Goal: Information Seeking & Learning: Find specific fact

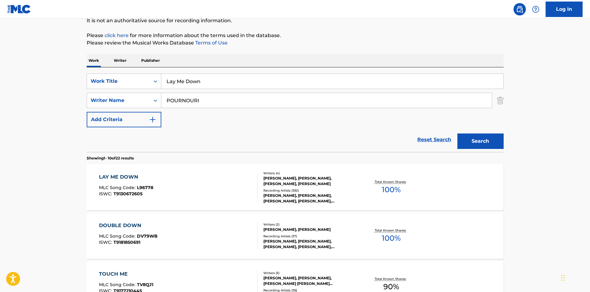
scroll to position [62, 0]
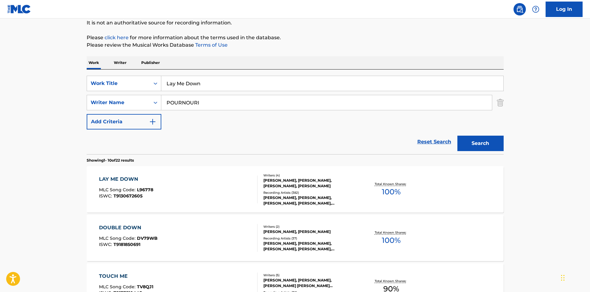
click at [130, 181] on div "LAY ME DOWN" at bounding box center [126, 178] width 54 height 7
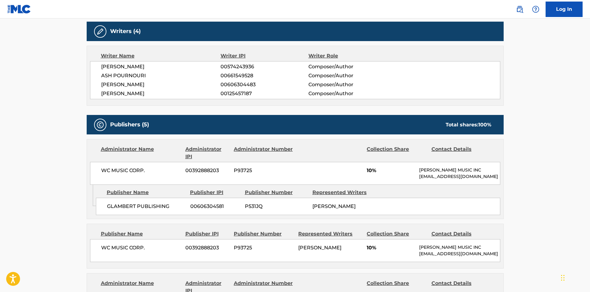
scroll to position [278, 0]
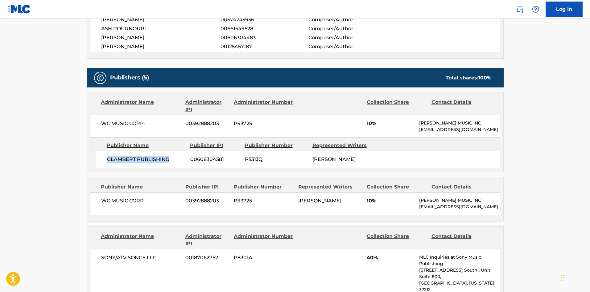
drag, startPoint x: 107, startPoint y: 167, endPoint x: 174, endPoint y: 166, distance: 67.0
click at [174, 163] on span "GLAMBERT PUBLISHING" at bounding box center [146, 159] width 79 height 7
copy span "GLAMBERT PUBLISHING"
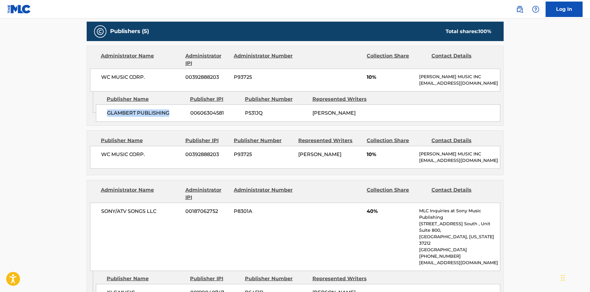
scroll to position [401, 0]
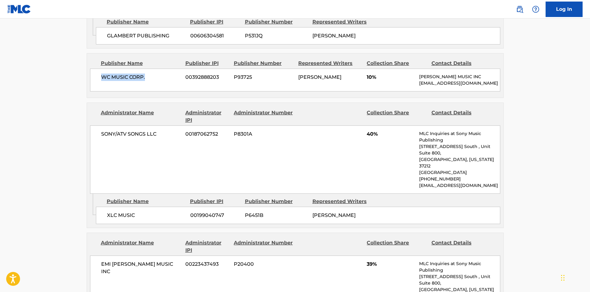
drag, startPoint x: 101, startPoint y: 81, endPoint x: 152, endPoint y: 83, distance: 50.7
click at [152, 81] on span "WC MUSIC CORP." at bounding box center [141, 76] width 80 height 7
drag, startPoint x: 107, startPoint y: 216, endPoint x: 145, endPoint y: 214, distance: 38.4
click at [145, 214] on div "XLC MUSIC 00199040747 P6451B [PERSON_NAME]" at bounding box center [298, 214] width 405 height 17
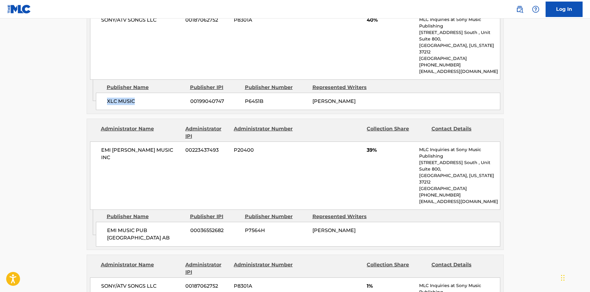
scroll to position [525, 0]
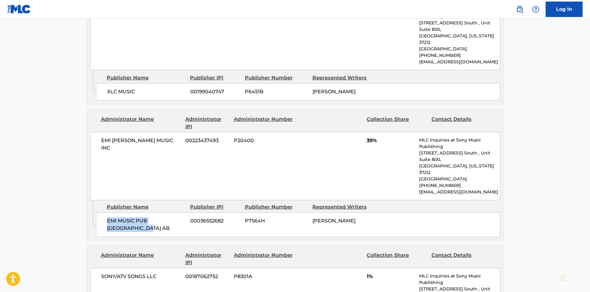
drag, startPoint x: 107, startPoint y: 214, endPoint x: 128, endPoint y: 223, distance: 23.3
click at [128, 223] on span "EMI MUSIC PUB [GEOGRAPHIC_DATA] AB" at bounding box center [146, 224] width 79 height 15
copy span "EMI MUSIC PUB [GEOGRAPHIC_DATA] AB"
drag, startPoint x: 102, startPoint y: 148, endPoint x: 178, endPoint y: 144, distance: 76.1
click at [178, 144] on span "EMI [PERSON_NAME] MUSIC INC" at bounding box center [141, 144] width 80 height 15
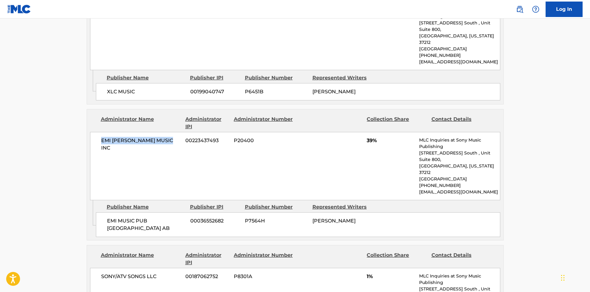
copy span "EMI [PERSON_NAME] MUSIC INC"
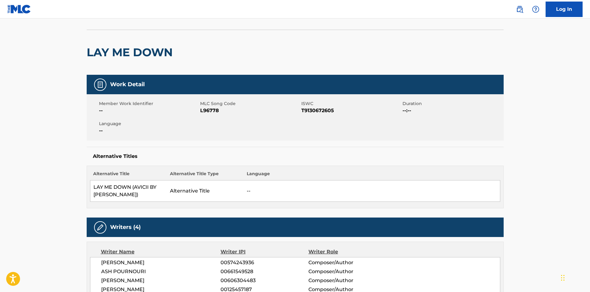
scroll to position [0, 0]
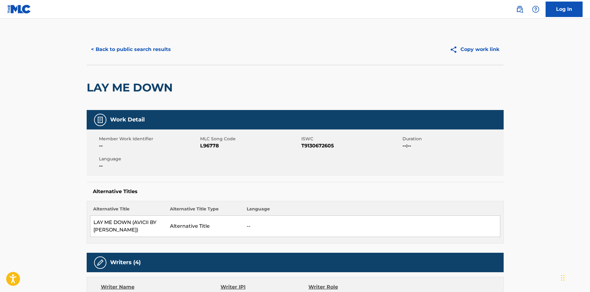
click at [137, 44] on button "< Back to public search results" at bounding box center [131, 49] width 89 height 15
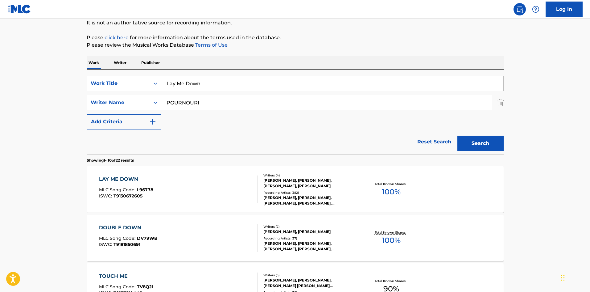
drag, startPoint x: 230, startPoint y: 86, endPoint x: 10, endPoint y: 73, distance: 219.8
paste input "iar Liar"
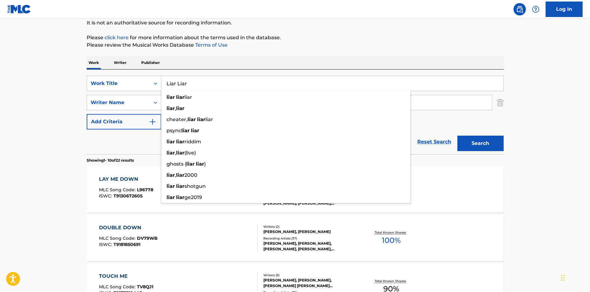
type input "Liar Liar"
click at [320, 45] on p "Please review the Musical Works Database Terms of Use" at bounding box center [295, 44] width 417 height 7
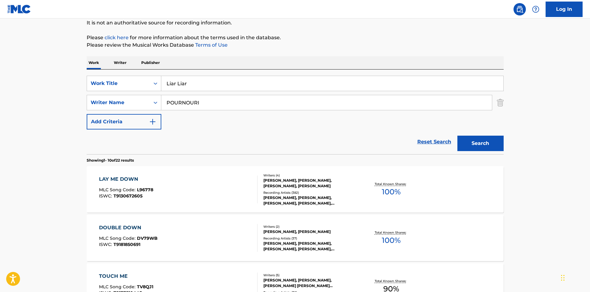
drag, startPoint x: 226, startPoint y: 105, endPoint x: 0, endPoint y: 93, distance: 225.9
paste input "EINZIGER"
type input "EINZIGER"
click at [472, 144] on button "Search" at bounding box center [481, 143] width 46 height 15
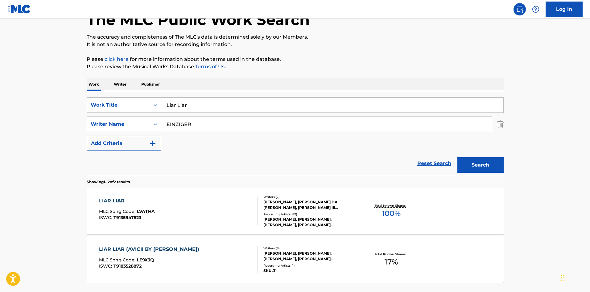
scroll to position [93, 0]
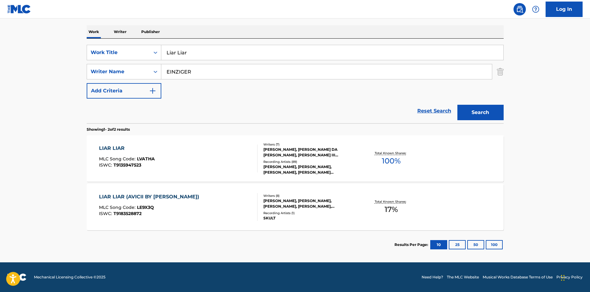
click at [113, 151] on div "LIAR LIAR" at bounding box center [127, 147] width 56 height 7
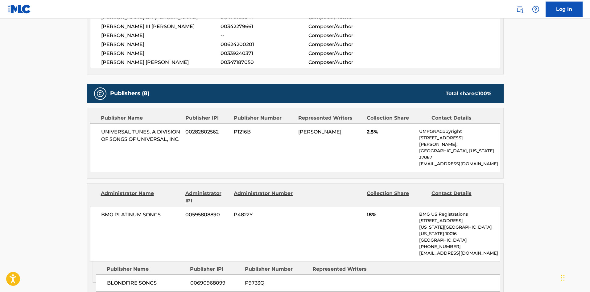
scroll to position [340, 0]
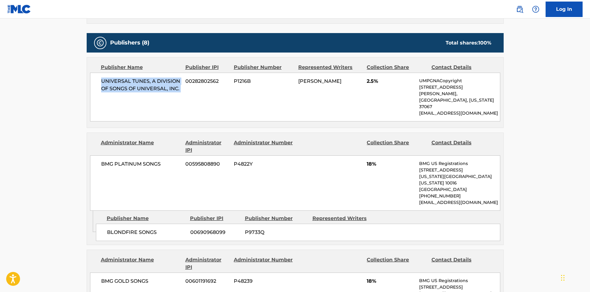
drag, startPoint x: 100, startPoint y: 73, endPoint x: 186, endPoint y: 80, distance: 86.4
click at [186, 80] on div "UNIVERSAL TUNES, A DIVISION OF SONGS OF UNIVERSAL, INC. 00282802562 P1216B [PER…" at bounding box center [295, 97] width 411 height 49
copy div "UNIVERSAL TUNES, A DIVISION OF SONGS OF UNIVERSAL, INC."
drag, startPoint x: 367, startPoint y: 73, endPoint x: 375, endPoint y: 70, distance: 8.4
click at [375, 77] on span "2.5%" at bounding box center [391, 80] width 48 height 7
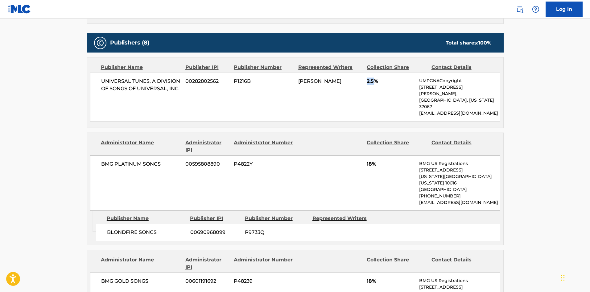
copy span "2.5"
drag, startPoint x: 107, startPoint y: 206, endPoint x: 173, endPoint y: 205, distance: 65.5
click at [173, 228] on span "BLONDFIRE SONGS" at bounding box center [146, 231] width 79 height 7
copy span "BLONDFIRE SONGS"
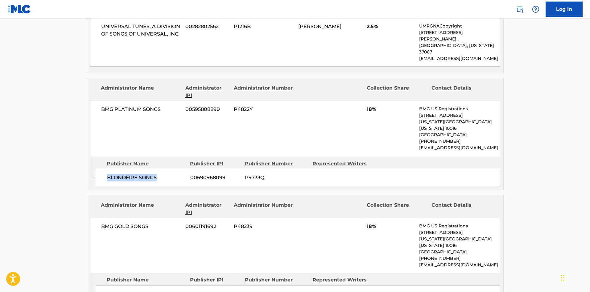
scroll to position [494, 0]
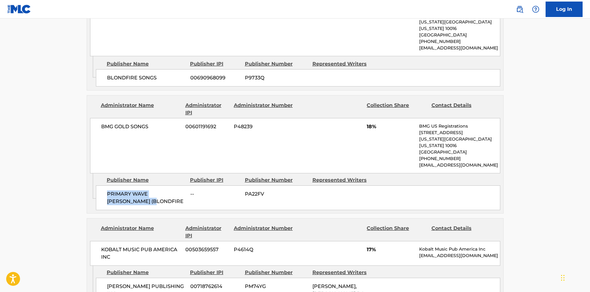
drag, startPoint x: 107, startPoint y: 161, endPoint x: 147, endPoint y: 168, distance: 40.7
click at [147, 190] on span "PRIMARY WAVE [PERSON_NAME] (BLONDFIRE" at bounding box center [146, 197] width 79 height 15
copy span "PRIMARY WAVE [PERSON_NAME] (BLONDFIRE"
drag, startPoint x: 365, startPoint y: 99, endPoint x: 372, endPoint y: 101, distance: 7.3
click at [372, 118] on div "BMG GOLD SONGS 00601191692 P48239 18% BMG US Registrations [STREET_ADDRESS][US_…" at bounding box center [295, 145] width 411 height 55
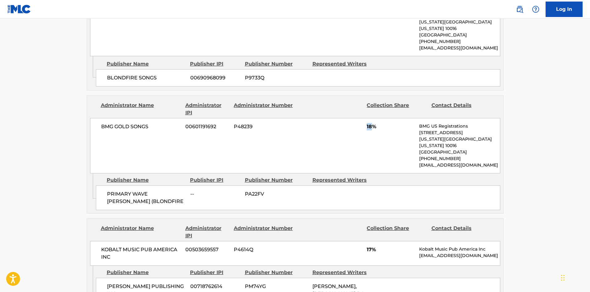
copy span "18"
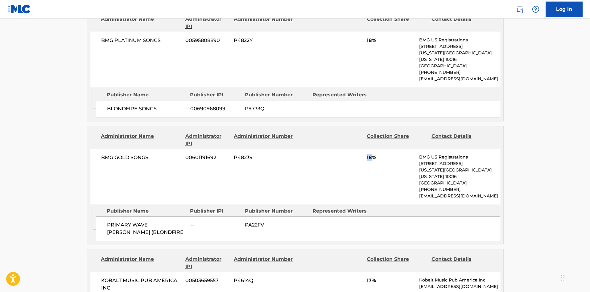
scroll to position [556, 0]
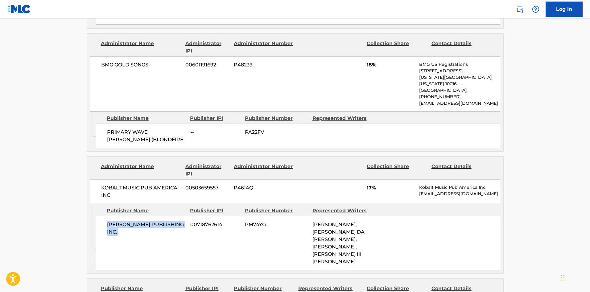
drag, startPoint x: 107, startPoint y: 193, endPoint x: 191, endPoint y: 195, distance: 83.4
click at [191, 216] on div "[PERSON_NAME] PUBLISHING INC. 00718762614 PM74YG [PERSON_NAME], [PERSON_NAME] D…" at bounding box center [298, 243] width 405 height 54
copy div "[PERSON_NAME] PUBLISHING INC."
drag, startPoint x: 365, startPoint y: 151, endPoint x: 371, endPoint y: 151, distance: 6.2
click at [371, 179] on div "KOBALT MUSIC PUB AMERICA INC 00503659557 P4614Q 17% Kobalt Music Pub America In…" at bounding box center [295, 191] width 411 height 25
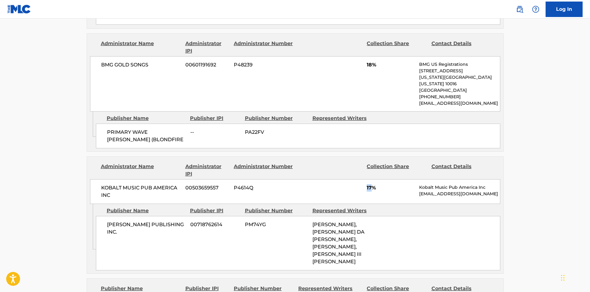
copy span "17"
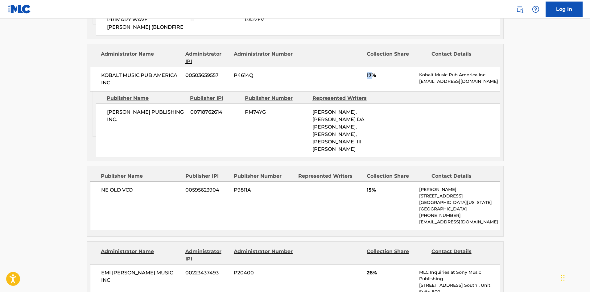
scroll to position [710, 0]
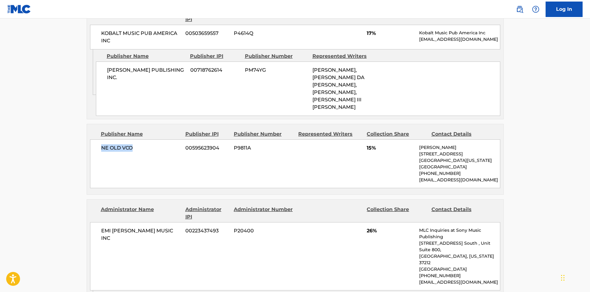
drag, startPoint x: 101, startPoint y: 108, endPoint x: 154, endPoint y: 106, distance: 53.1
click at [154, 144] on span "NE OLD VCO" at bounding box center [141, 147] width 80 height 7
drag, startPoint x: 368, startPoint y: 106, endPoint x: 372, endPoint y: 106, distance: 4.6
click at [372, 144] on span "15%" at bounding box center [391, 147] width 48 height 7
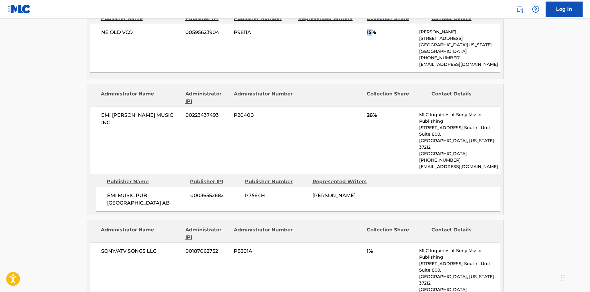
scroll to position [833, 0]
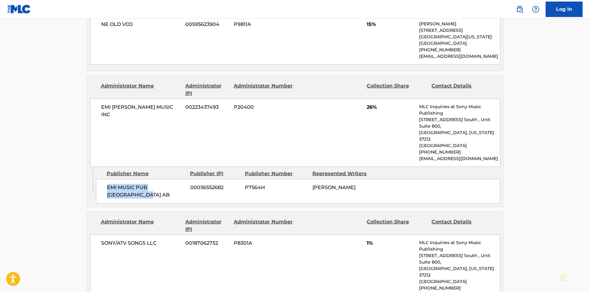
drag, startPoint x: 107, startPoint y: 135, endPoint x: 123, endPoint y: 142, distance: 17.1
click at [123, 184] on span "EMI MUSIC PUB [GEOGRAPHIC_DATA] AB" at bounding box center [146, 191] width 79 height 15
drag, startPoint x: 366, startPoint y: 66, endPoint x: 373, endPoint y: 65, distance: 6.7
click at [373, 98] on div "EMI [PERSON_NAME] MUSIC INC 00223437493 P20400 26% MLC Inquiries at Sony Music …" at bounding box center [295, 132] width 411 height 68
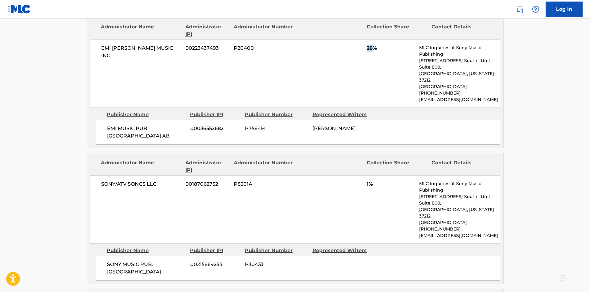
scroll to position [895, 0]
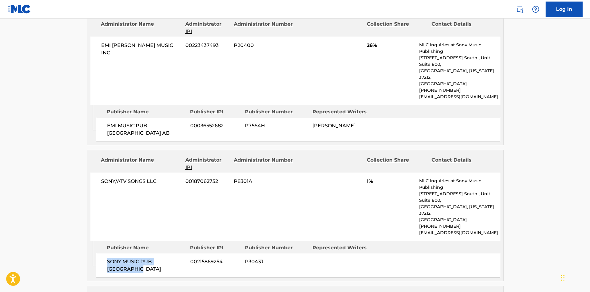
drag, startPoint x: 107, startPoint y: 195, endPoint x: 149, endPoint y: 204, distance: 42.9
click at [149, 258] on span "SONY MUSIC PUB. [GEOGRAPHIC_DATA]" at bounding box center [146, 265] width 79 height 15
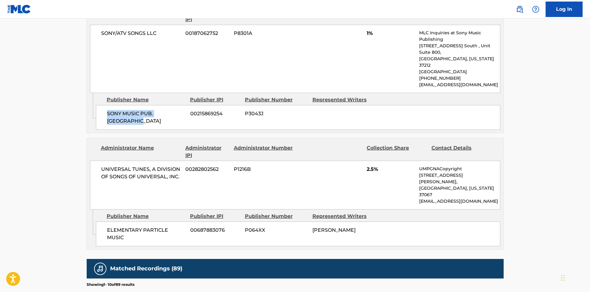
scroll to position [1049, 0]
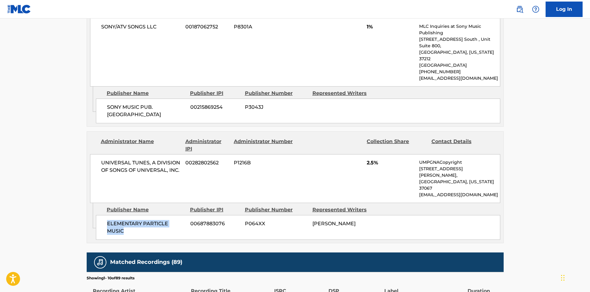
drag, startPoint x: 106, startPoint y: 143, endPoint x: 144, endPoint y: 155, distance: 39.9
click at [144, 215] on div "ELEMENTARY PARTICLE MUSIC 00687883076 P064XX [PERSON_NAME]" at bounding box center [298, 227] width 405 height 25
drag, startPoint x: 105, startPoint y: 41, endPoint x: 151, endPoint y: 54, distance: 48.3
click at [149, 98] on div "SONY MUSIC PUB. SCANDINAVIA 00215869254 P3043J" at bounding box center [298, 110] width 405 height 25
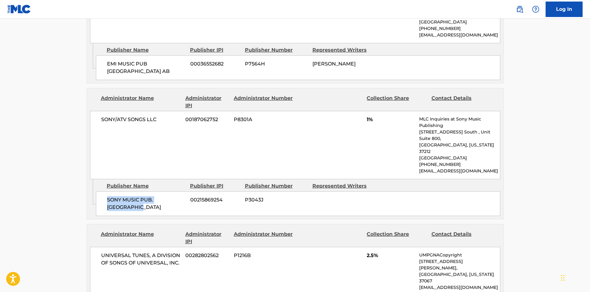
scroll to position [895, 0]
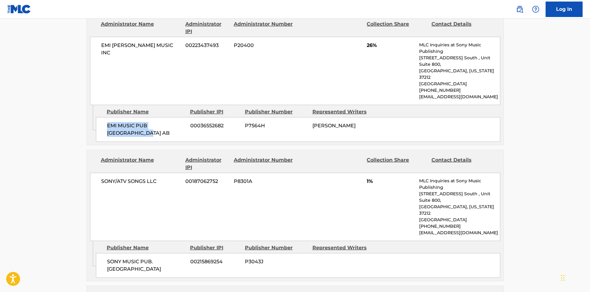
drag, startPoint x: 107, startPoint y: 66, endPoint x: 125, endPoint y: 80, distance: 22.9
click at [125, 117] on div "EMI MUSIC PUB SCANDINAVIA AB 00036552682 P7564H [PERSON_NAME]" at bounding box center [298, 129] width 405 height 25
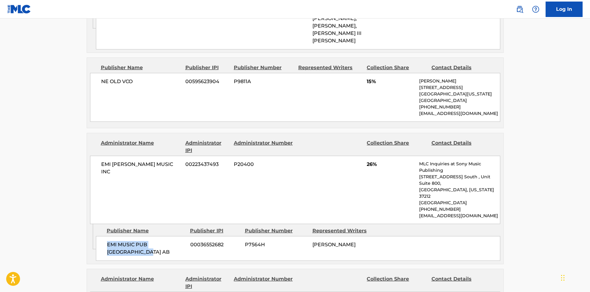
scroll to position [741, 0]
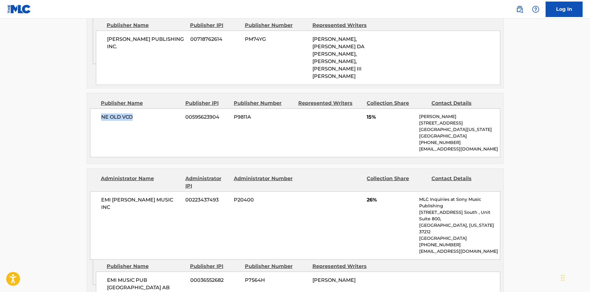
drag, startPoint x: 101, startPoint y: 77, endPoint x: 165, endPoint y: 78, distance: 64.2
click at [165, 113] on span "NE OLD VCO" at bounding box center [141, 116] width 80 height 7
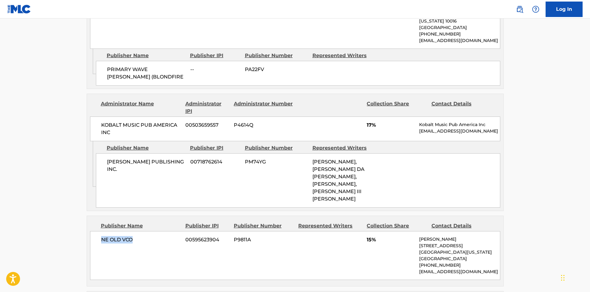
scroll to position [617, 0]
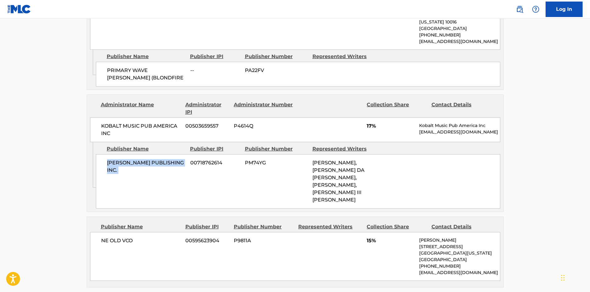
drag, startPoint x: 107, startPoint y: 127, endPoint x: 191, endPoint y: 130, distance: 84.0
click at [191, 154] on div "[PERSON_NAME] PUBLISHING INC. 00718762614 PM74YG [PERSON_NAME], [PERSON_NAME] D…" at bounding box center [298, 181] width 405 height 54
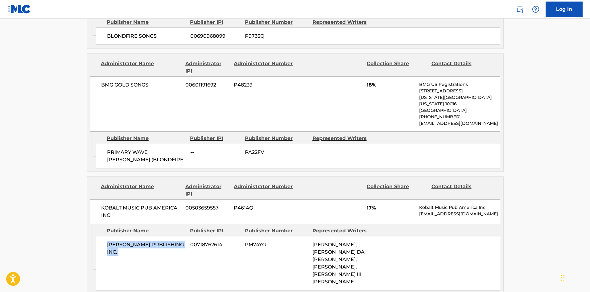
scroll to position [525, 0]
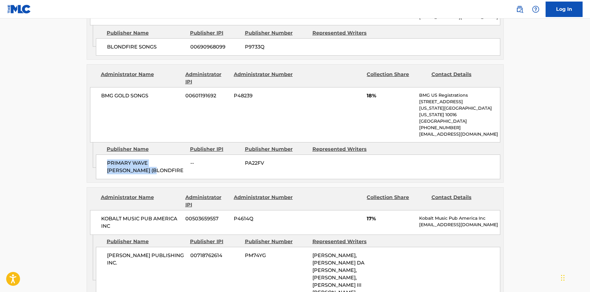
drag, startPoint x: 105, startPoint y: 130, endPoint x: 145, endPoint y: 140, distance: 42.0
click at [145, 154] on div "PRIMARY WAVE [PERSON_NAME] (BLONDFIRE -- PA22FV" at bounding box center [298, 166] width 405 height 25
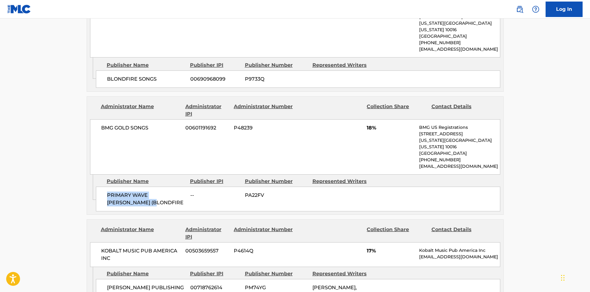
scroll to position [463, 0]
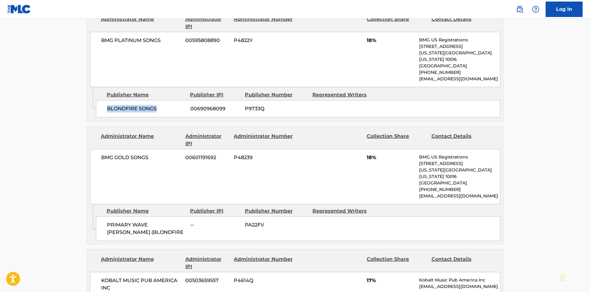
drag, startPoint x: 103, startPoint y: 81, endPoint x: 160, endPoint y: 83, distance: 56.5
click at [158, 100] on div "BLONDFIRE SONGS 00690968099 P9733Q" at bounding box center [298, 108] width 405 height 17
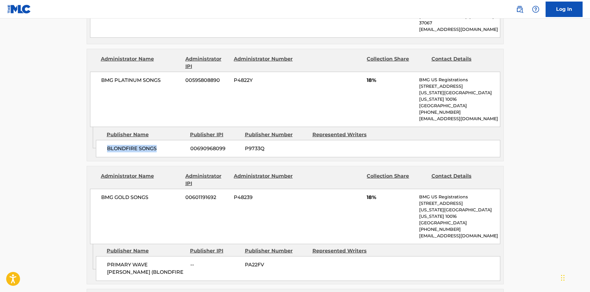
scroll to position [370, 0]
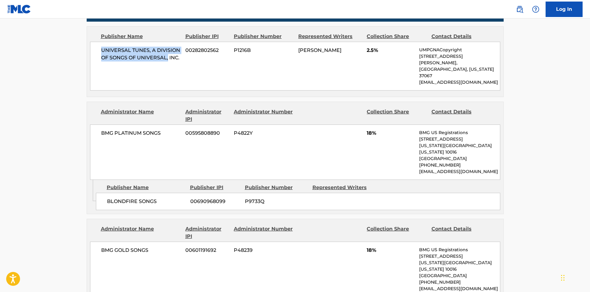
drag, startPoint x: 97, startPoint y: 35, endPoint x: 168, endPoint y: 53, distance: 73.0
click at [168, 53] on div "UNIVERSAL TUNES, A DIVISION OF SONGS OF UNIVERSAL, INC. 00282802562 P1216B [PER…" at bounding box center [295, 66] width 411 height 49
drag, startPoint x: 106, startPoint y: 171, endPoint x: 168, endPoint y: 173, distance: 61.8
click at [166, 193] on div "BLONDFIRE SONGS 00690968099 P9733Q" at bounding box center [298, 201] width 405 height 17
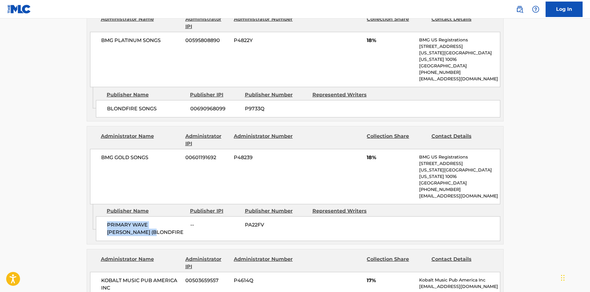
drag, startPoint x: 105, startPoint y: 189, endPoint x: 177, endPoint y: 207, distance: 74.6
click at [171, 216] on div "PRIMARY WAVE [PERSON_NAME] (BLONDFIRE -- PA22FV" at bounding box center [298, 228] width 405 height 25
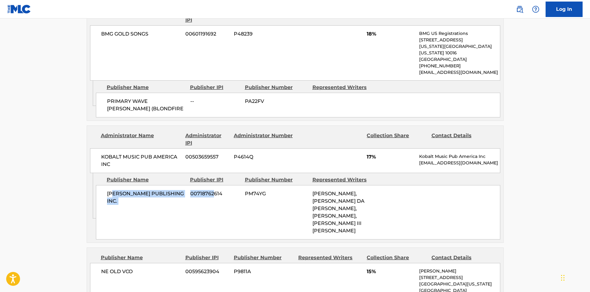
drag, startPoint x: 112, startPoint y: 160, endPoint x: 213, endPoint y: 171, distance: 101.5
click at [213, 185] on div "[PERSON_NAME] PUBLISHING INC. 00718762614 PM74YG [PERSON_NAME], [PERSON_NAME] D…" at bounding box center [298, 212] width 405 height 54
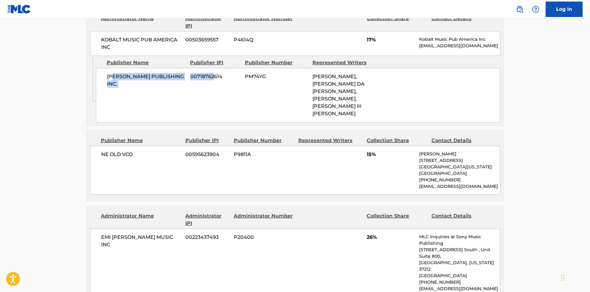
scroll to position [710, 0]
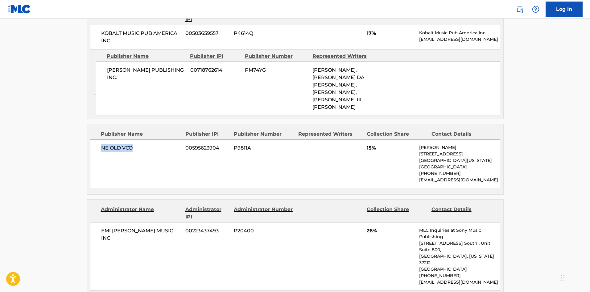
drag, startPoint x: 89, startPoint y: 102, endPoint x: 149, endPoint y: 115, distance: 61.5
click at [149, 124] on div "Publisher Name Publisher IPI Publisher Number Represented Writers Collection Sh…" at bounding box center [295, 159] width 417 height 70
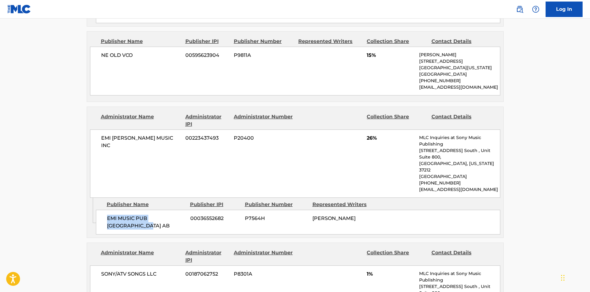
drag, startPoint x: 111, startPoint y: 166, endPoint x: 150, endPoint y: 171, distance: 38.7
click at [150, 215] on span "EMI MUSIC PUB [GEOGRAPHIC_DATA] AB" at bounding box center [146, 222] width 79 height 15
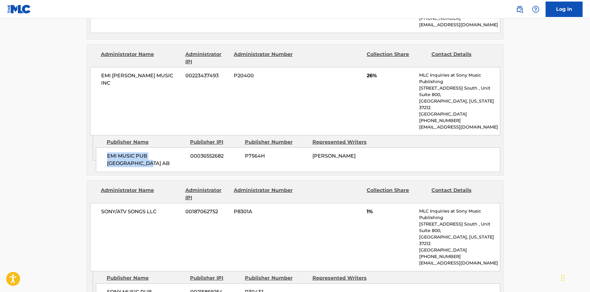
scroll to position [926, 0]
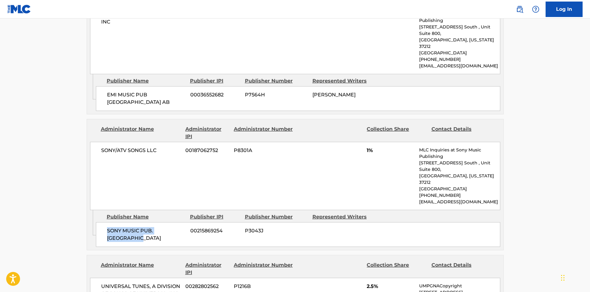
drag, startPoint x: 131, startPoint y: 171, endPoint x: 158, endPoint y: 175, distance: 27.6
click at [157, 222] on div "SONY MUSIC PUB. SCANDINAVIA 00215869254 P3043J" at bounding box center [298, 234] width 405 height 25
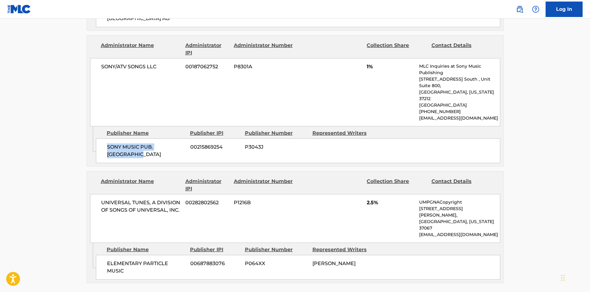
scroll to position [1019, 0]
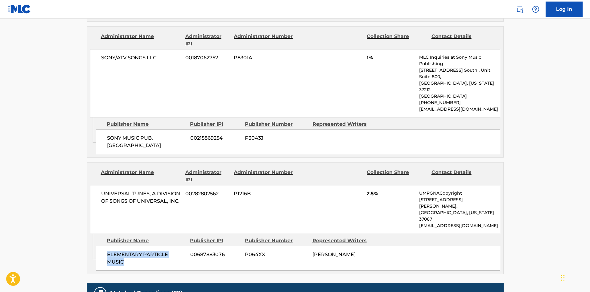
drag, startPoint x: 108, startPoint y: 170, endPoint x: 178, endPoint y: 28, distance: 158.5
click at [154, 246] on div "ELEMENTARY PARTICLE MUSIC 00687883076 P064XX [PERSON_NAME]" at bounding box center [298, 258] width 405 height 25
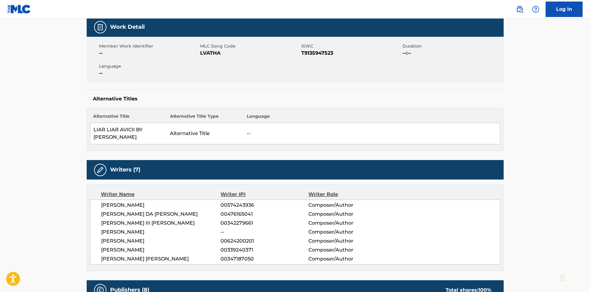
scroll to position [309, 0]
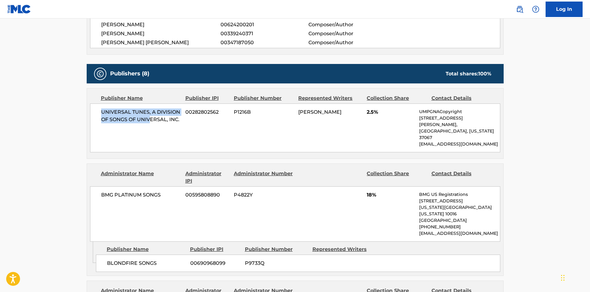
drag, startPoint x: 99, startPoint y: 98, endPoint x: 150, endPoint y: 128, distance: 59.1
click at [150, 128] on div "UNIVERSAL TUNES, A DIVISION OF SONGS OF UNIVERSAL, INC. 00282802562 P1216B [PER…" at bounding box center [295, 127] width 411 height 49
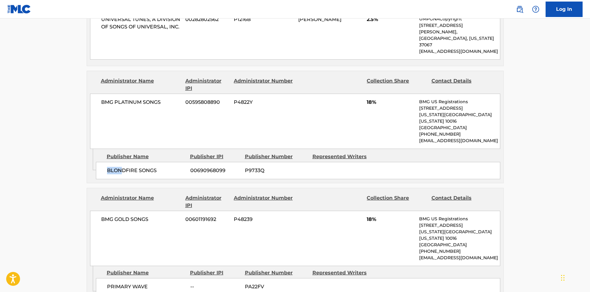
drag, startPoint x: 131, startPoint y: 150, endPoint x: 159, endPoint y: 157, distance: 28.8
click at [154, 155] on div "Admin Original Publisher Connecting Line Publisher Name Publisher IPI Publisher…" at bounding box center [295, 166] width 417 height 34
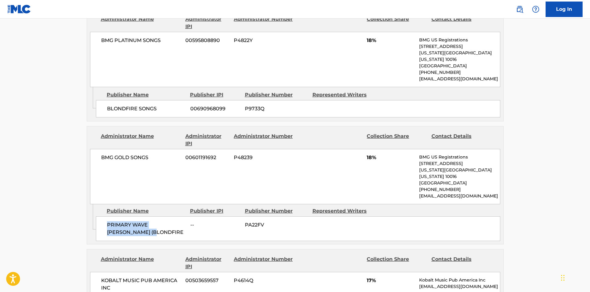
drag, startPoint x: 103, startPoint y: 191, endPoint x: 168, endPoint y: 209, distance: 66.8
click at [168, 211] on div "Administrator Name Administrator IPI Administrator Number Collection Share Cont…" at bounding box center [295, 185] width 417 height 118
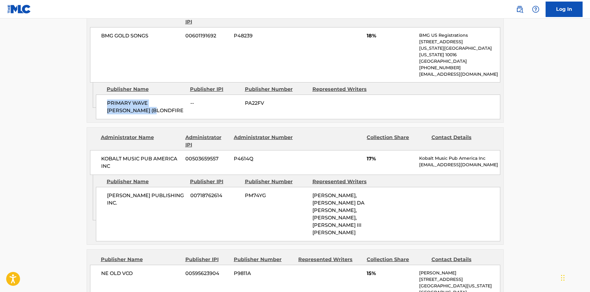
scroll to position [586, 0]
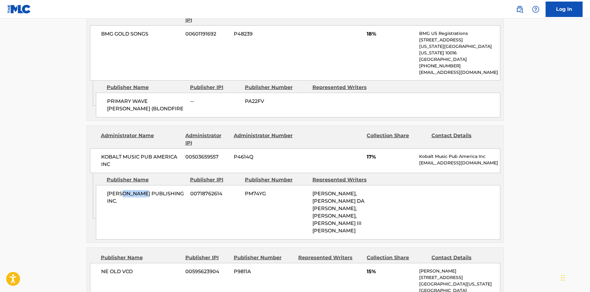
drag, startPoint x: 123, startPoint y: 162, endPoint x: 116, endPoint y: 222, distance: 61.0
click at [144, 185] on div "[PERSON_NAME] PUBLISHING INC. 00718762614 PM74YG [PERSON_NAME], [PERSON_NAME] D…" at bounding box center [298, 212] width 405 height 54
drag, startPoint x: 101, startPoint y: 242, endPoint x: 144, endPoint y: 239, distance: 43.9
click at [143, 263] on div "NE OLD VCO 00595623904 P9811A 15% [PERSON_NAME] [STREET_ADDRESS][US_STATE] [PHO…" at bounding box center [295, 287] width 411 height 49
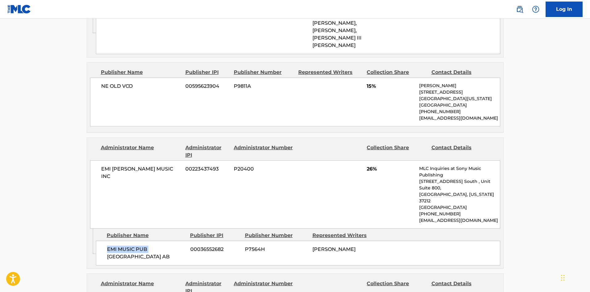
drag, startPoint x: 107, startPoint y: 196, endPoint x: 150, endPoint y: 197, distance: 42.6
click at [150, 245] on span "EMI MUSIC PUB [GEOGRAPHIC_DATA] AB" at bounding box center [146, 252] width 79 height 15
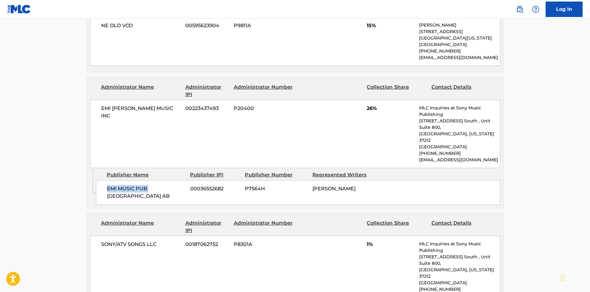
scroll to position [926, 0]
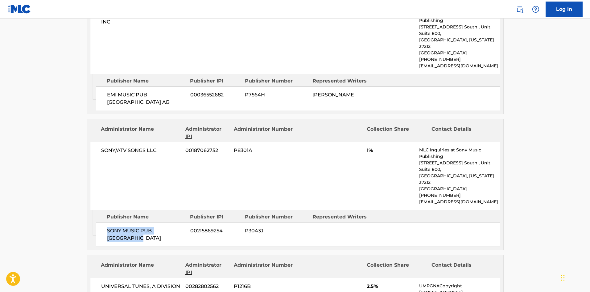
drag, startPoint x: 115, startPoint y: 165, endPoint x: 160, endPoint y: 177, distance: 46.0
click at [160, 222] on div "SONY MUSIC PUB. SCANDINAVIA 00215869254 P3043J" at bounding box center [298, 234] width 405 height 25
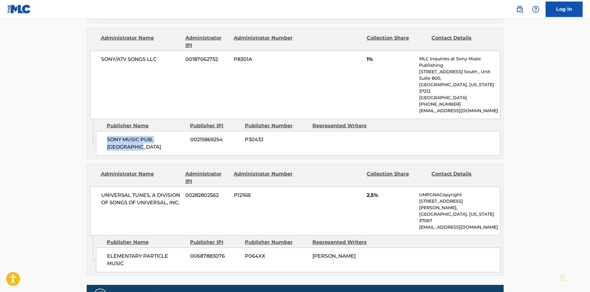
scroll to position [1019, 0]
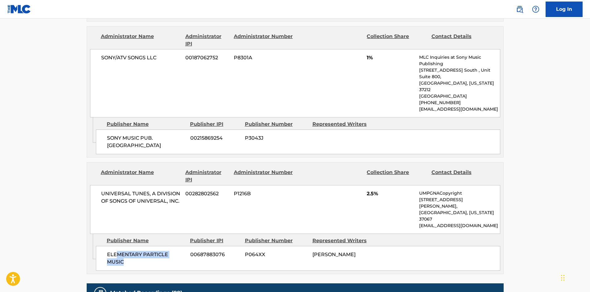
drag, startPoint x: 118, startPoint y: 178, endPoint x: 141, endPoint y: 186, distance: 24.6
click at [141, 246] on div "ELEMENTARY PARTICLE MUSIC 00687883076 P064XX [PERSON_NAME]" at bounding box center [298, 258] width 405 height 25
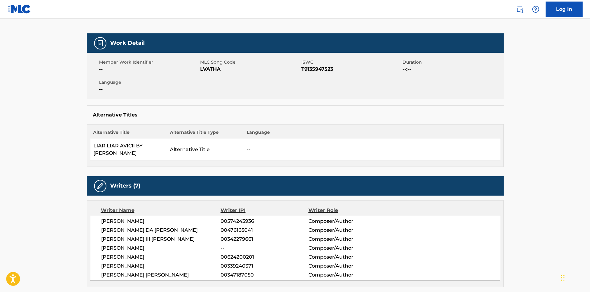
scroll to position [0, 0]
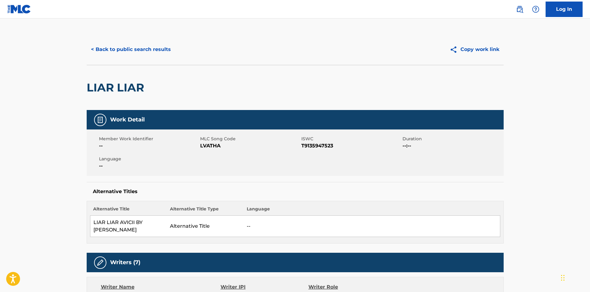
click at [137, 44] on button "< Back to public search results" at bounding box center [131, 49] width 89 height 15
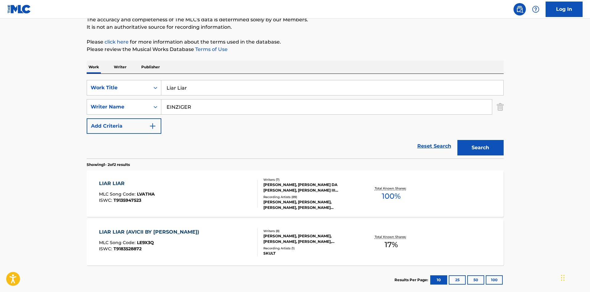
drag, startPoint x: 211, startPoint y: 89, endPoint x: 53, endPoint y: 82, distance: 157.3
click at [51, 86] on main "The MLC Public Work Search The accuracy and completeness of The MLC's data is d…" at bounding box center [295, 129] width 590 height 336
paste input "ONELY TOGETHER"
type input "LONELY TOGETHER"
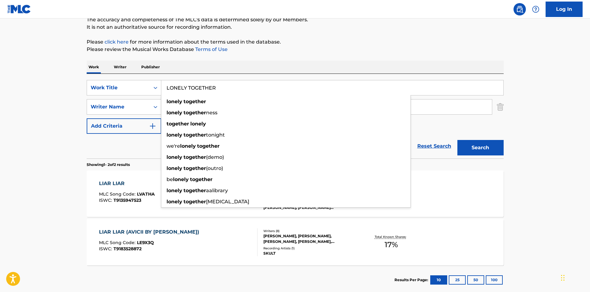
click at [261, 46] on p "Please review the Musical Works Database Terms of Use" at bounding box center [295, 49] width 417 height 7
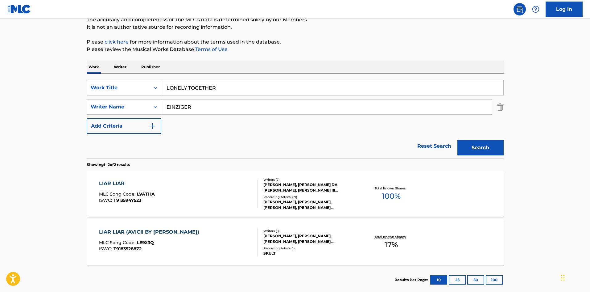
drag, startPoint x: 214, startPoint y: 111, endPoint x: 0, endPoint y: 88, distance: 215.5
click at [0, 90] on main "The MLC Public Work Search The accuracy and completeness of The MLC's data is d…" at bounding box center [295, 129] width 590 height 336
paste input "WOTMAN"
type input "WOTMAN"
click at [479, 146] on button "Search" at bounding box center [481, 147] width 46 height 15
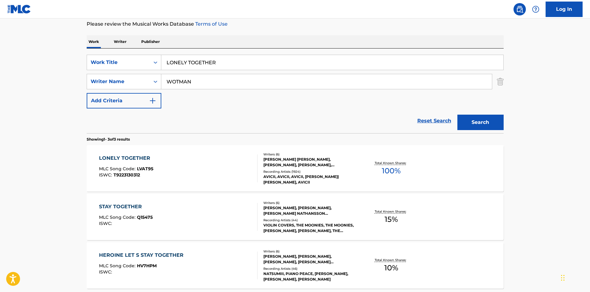
scroll to position [93, 0]
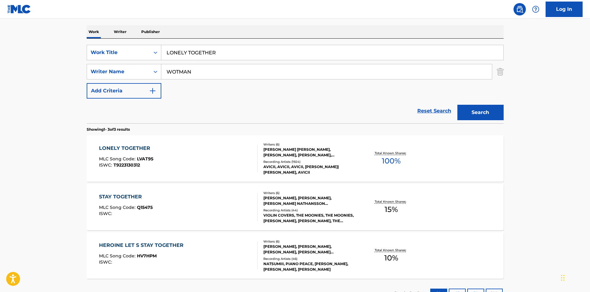
click at [136, 150] on div "LONELY TOGETHER" at bounding box center [126, 147] width 54 height 7
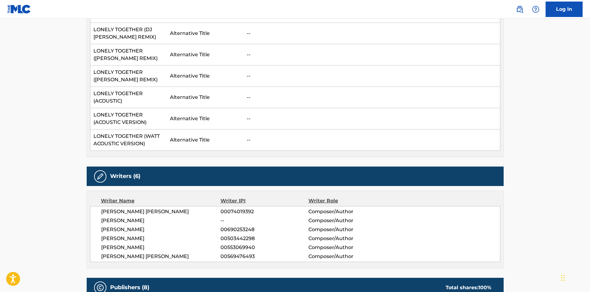
scroll to position [463, 0]
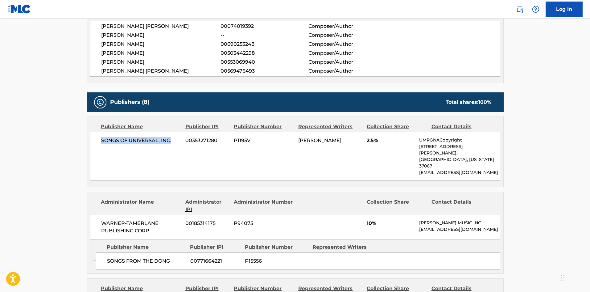
drag, startPoint x: 107, startPoint y: 143, endPoint x: 171, endPoint y: 142, distance: 63.9
click at [171, 142] on span "SONGS OF UNIVERSAL, INC." at bounding box center [141, 140] width 80 height 7
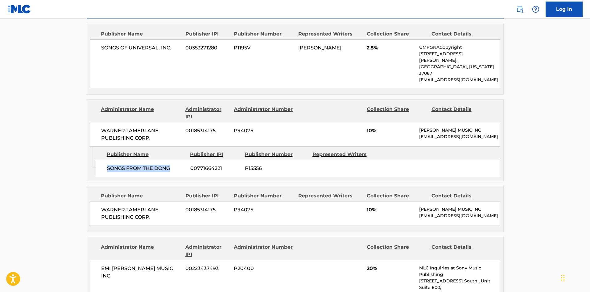
drag, startPoint x: 106, startPoint y: 159, endPoint x: 179, endPoint y: 159, distance: 72.8
click at [179, 160] on div "SONGS FROM THE DONG 00771664221 P15556" at bounding box center [298, 168] width 405 height 17
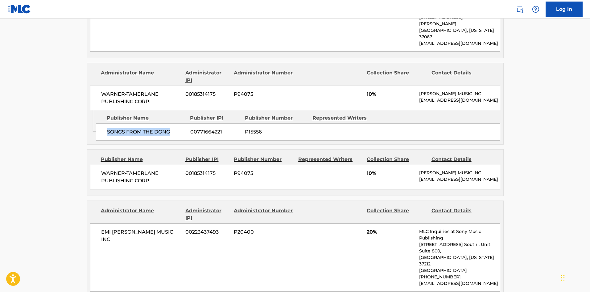
scroll to position [648, 0]
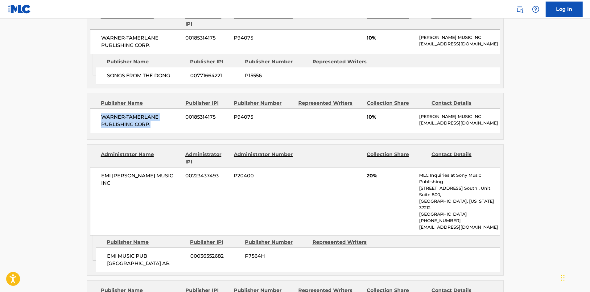
drag, startPoint x: 102, startPoint y: 110, endPoint x: 174, endPoint y: 123, distance: 73.7
click at [174, 123] on div "WARNER-[PERSON_NAME] PUBLISHING CORP. 00185314175 P94075 10% [PERSON_NAME] MUSI…" at bounding box center [295, 120] width 411 height 25
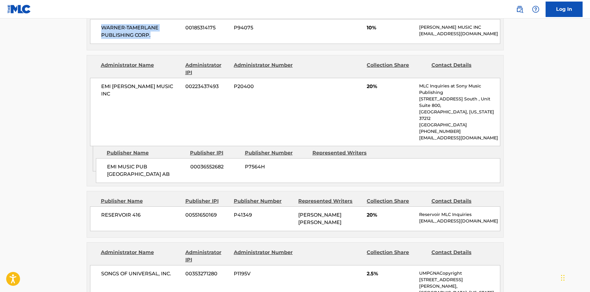
scroll to position [741, 0]
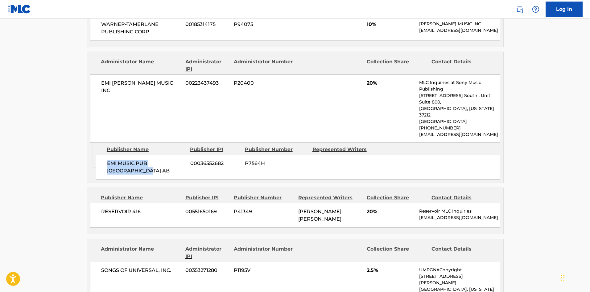
drag, startPoint x: 105, startPoint y: 147, endPoint x: 140, endPoint y: 155, distance: 35.4
click at [140, 155] on div "EMI MUSIC PUB SCANDINAVIA AB 00036552682 P7564H" at bounding box center [298, 167] width 405 height 25
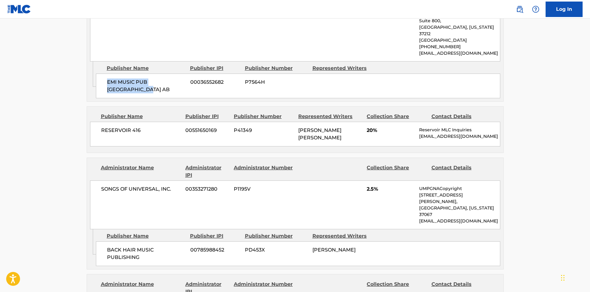
scroll to position [833, 0]
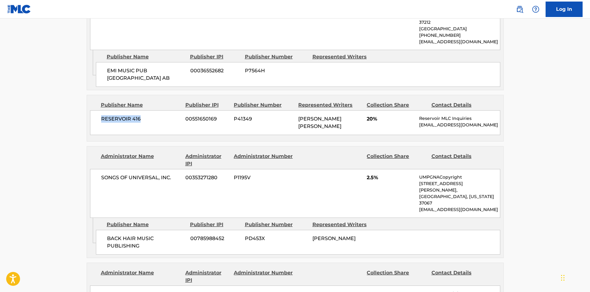
drag, startPoint x: 98, startPoint y: 99, endPoint x: 147, endPoint y: 101, distance: 49.1
click at [147, 110] on div "RESERVOIR 416 00551650169 P41349 [PERSON_NAME] [PERSON_NAME] 20% Reservoir MLC …" at bounding box center [295, 122] width 411 height 25
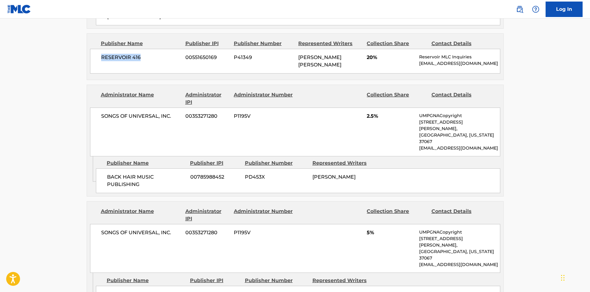
scroll to position [895, 0]
drag, startPoint x: 108, startPoint y: 144, endPoint x: 149, endPoint y: 153, distance: 41.8
click at [149, 173] on span "BACK HAIR MUSIC PUBLISHING" at bounding box center [146, 180] width 79 height 15
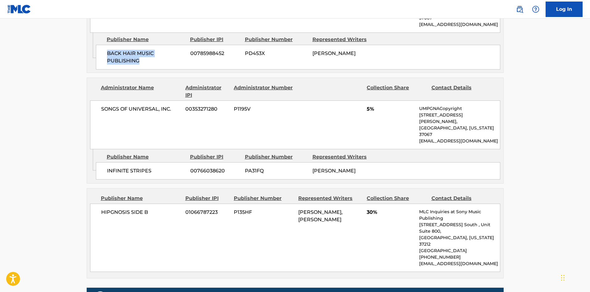
scroll to position [1019, 0]
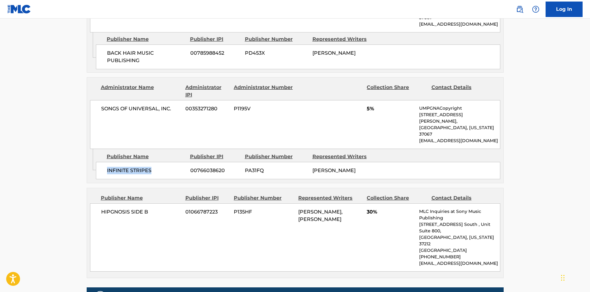
drag, startPoint x: 105, startPoint y: 129, endPoint x: 173, endPoint y: 111, distance: 71.4
click at [173, 162] on div "INFINITE STRIPES 00766038620 PA31FQ [PERSON_NAME]" at bounding box center [298, 170] width 405 height 17
drag, startPoint x: 99, startPoint y: 168, endPoint x: 201, endPoint y: 12, distance: 185.5
click at [172, 203] on div "HIPGNOSIS SIDE B 01066787223 P135HF [PERSON_NAME], [PERSON_NAME] 30% MLC Inquir…" at bounding box center [295, 237] width 411 height 68
drag, startPoint x: 365, startPoint y: 168, endPoint x: 374, endPoint y: 167, distance: 8.6
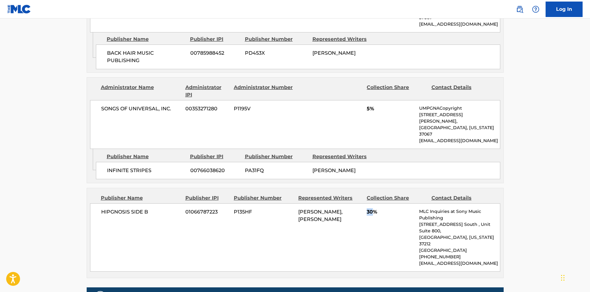
click at [374, 203] on div "HIPGNOSIS SIDE B 01066787223 P135HF [PERSON_NAME], [PERSON_NAME] 30% MLC Inquir…" at bounding box center [295, 237] width 411 height 68
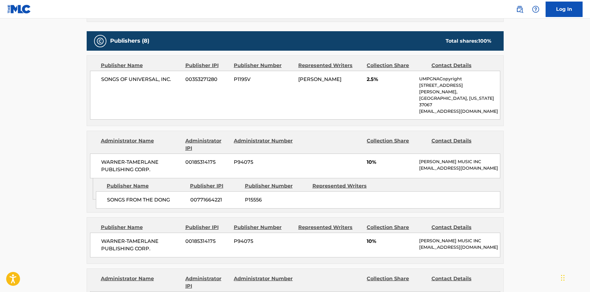
scroll to position [494, 0]
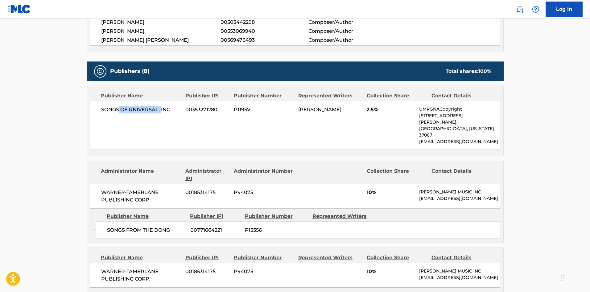
drag, startPoint x: 119, startPoint y: 109, endPoint x: 161, endPoint y: 115, distance: 42.7
click at [161, 115] on div "SONGS OF UNIVERSAL, INC. 00353271280 P1195V [PERSON_NAME] 2.5% UMPGNACopyright …" at bounding box center [295, 125] width 411 height 49
drag, startPoint x: 117, startPoint y: 223, endPoint x: 154, endPoint y: 230, distance: 37.4
click at [153, 232] on div "Admin Original Publisher Connecting Line Publisher Name Publisher IPI Publisher…" at bounding box center [295, 225] width 417 height 34
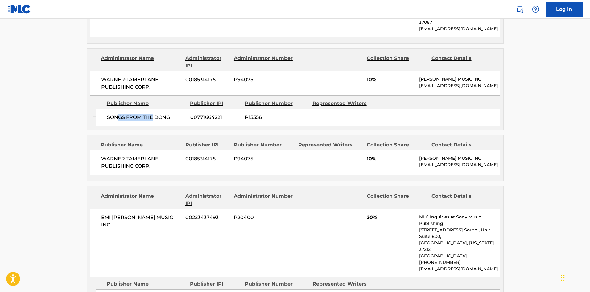
scroll to position [617, 0]
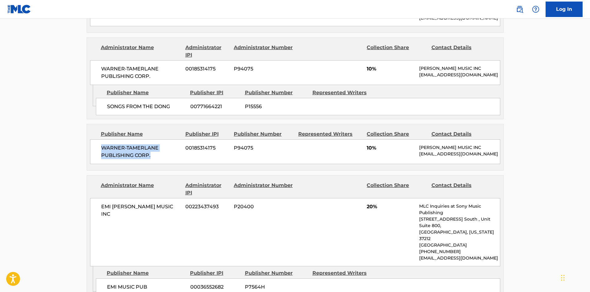
drag, startPoint x: 98, startPoint y: 141, endPoint x: 168, endPoint y: 151, distance: 70.8
click at [168, 151] on div "WARNER-[PERSON_NAME] PUBLISHING CORP. 00185314175 P94075 10% [PERSON_NAME] MUSI…" at bounding box center [295, 151] width 411 height 25
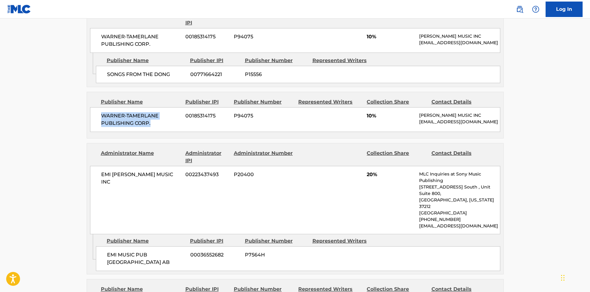
scroll to position [741, 0]
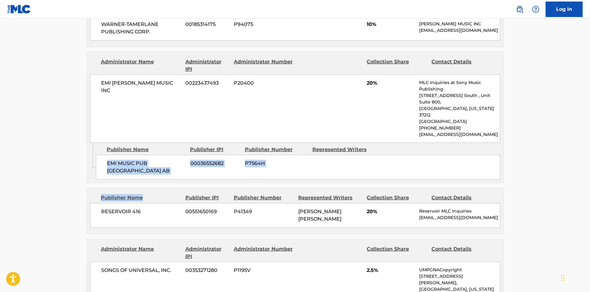
drag, startPoint x: 109, startPoint y: 145, endPoint x: 142, endPoint y: 168, distance: 40.0
click at [142, 168] on div "Publishers (8) Total shares: 100 % Publisher Name Publisher IPI Publisher Numbe…" at bounding box center [295, 184] width 417 height 741
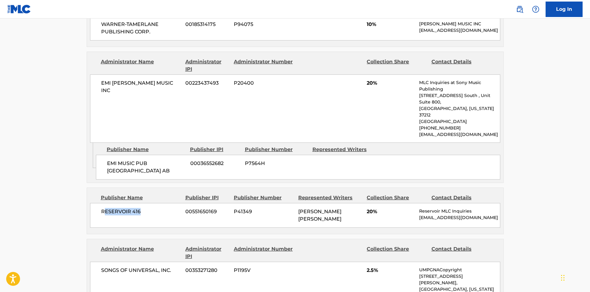
drag, startPoint x: 105, startPoint y: 193, endPoint x: 139, endPoint y: 198, distance: 34.4
click at [139, 203] on div "RESERVOIR 416 00551650169 P41349 [PERSON_NAME] [PERSON_NAME] 20% Reservoir MLC …" at bounding box center [295, 215] width 411 height 25
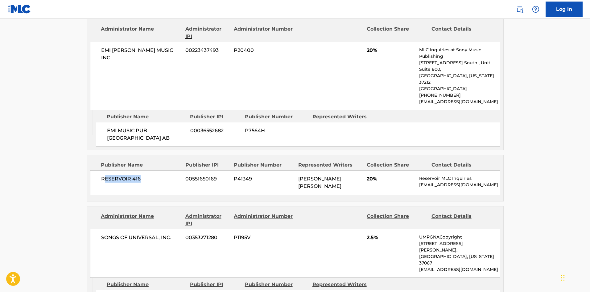
scroll to position [864, 0]
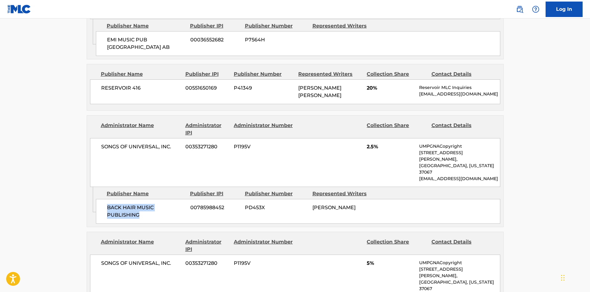
drag, startPoint x: 107, startPoint y: 176, endPoint x: 151, endPoint y: 190, distance: 46.3
click at [151, 199] on div "BACK HAIR MUSIC PUBLISHING 00785988452 PD453X [PERSON_NAME]" at bounding box center [298, 211] width 405 height 25
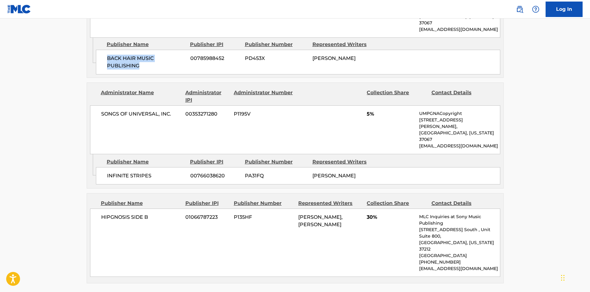
scroll to position [1019, 0]
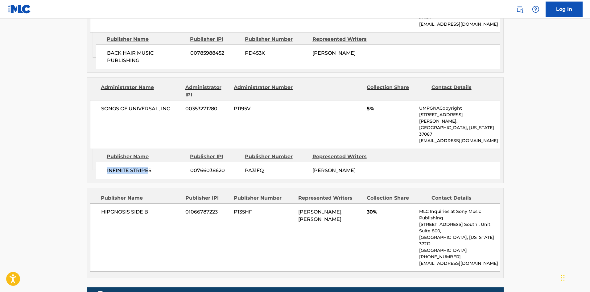
drag, startPoint x: 106, startPoint y: 123, endPoint x: 110, endPoint y: 165, distance: 41.9
click at [147, 149] on div "Admin Original Publisher Connecting Line Publisher Name Publisher IPI Publisher…" at bounding box center [295, 166] width 417 height 34
drag, startPoint x: 94, startPoint y: 175, endPoint x: 125, endPoint y: 173, distance: 30.9
click at [125, 203] on div "HIPGNOSIS SIDE B 01066787223 P135HF [PERSON_NAME], [PERSON_NAME] 30% MLC Inquir…" at bounding box center [295, 237] width 411 height 68
drag, startPoint x: 151, startPoint y: 127, endPoint x: 154, endPoint y: 127, distance: 3.4
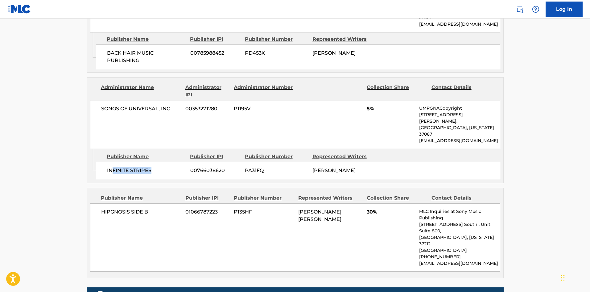
click at [154, 162] on div "INFINITE STRIPES 00766038620 PA31FQ [PERSON_NAME]" at bounding box center [298, 170] width 405 height 17
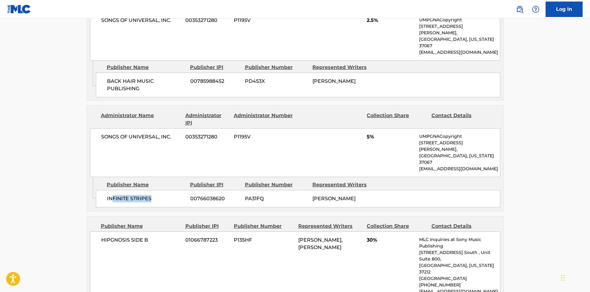
scroll to position [957, 0]
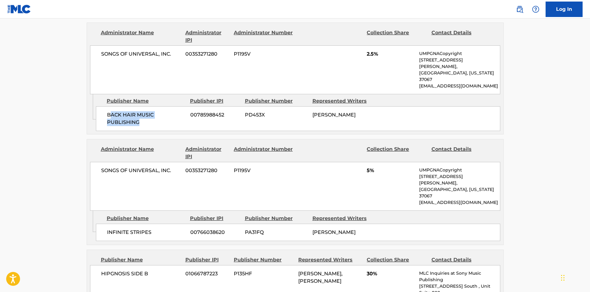
drag, startPoint x: 111, startPoint y: 79, endPoint x: 143, endPoint y: 97, distance: 37.3
click at [143, 106] on div "BACK HAIR MUSIC PUBLISHING 00785988452 PD453X [PERSON_NAME]" at bounding box center [298, 118] width 405 height 25
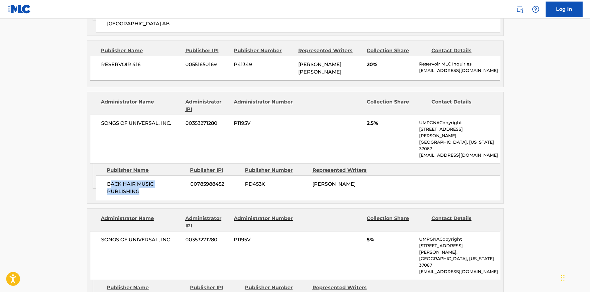
scroll to position [864, 0]
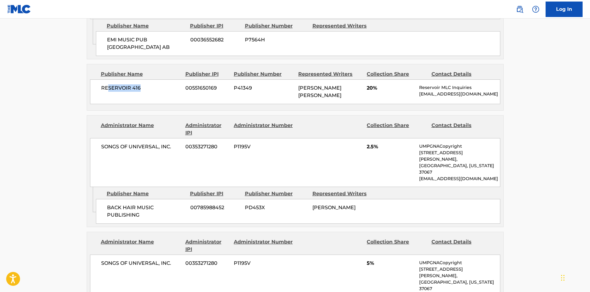
drag, startPoint x: 107, startPoint y: 76, endPoint x: 149, endPoint y: 78, distance: 42.1
click at [149, 79] on div "RESERVOIR 416 00551650169 P41349 [PERSON_NAME] [PERSON_NAME] 20% Reservoir MLC …" at bounding box center [295, 91] width 411 height 25
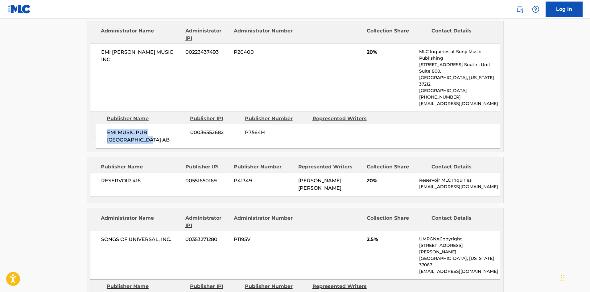
drag, startPoint x: 111, startPoint y: 115, endPoint x: 143, endPoint y: 127, distance: 33.9
click at [143, 129] on span "EMI MUSIC PUB [GEOGRAPHIC_DATA] AB" at bounding box center [146, 136] width 79 height 15
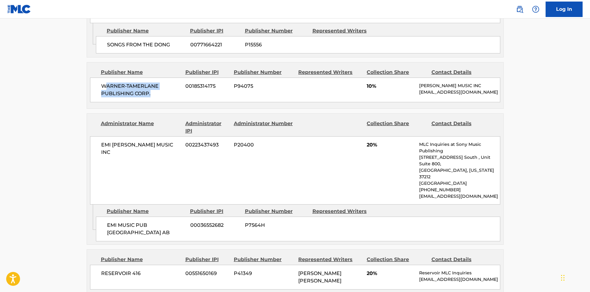
drag, startPoint x: 107, startPoint y: 80, endPoint x: 157, endPoint y: 94, distance: 51.3
click at [157, 94] on div "WARNER-[PERSON_NAME] PUBLISHING CORP. 00185314175 P94075 10% [PERSON_NAME] MUSI…" at bounding box center [295, 89] width 411 height 25
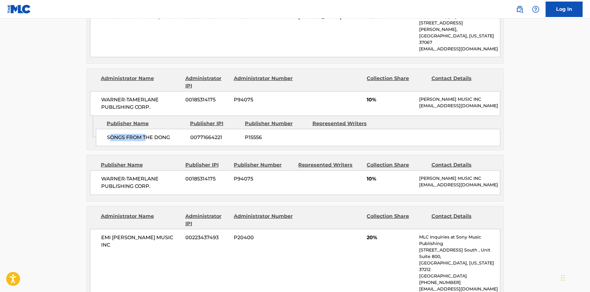
drag, startPoint x: 115, startPoint y: 132, endPoint x: 161, endPoint y: 136, distance: 46.5
click at [161, 136] on div "SONGS FROM THE DONG 00771664221 P15556" at bounding box center [298, 137] width 405 height 17
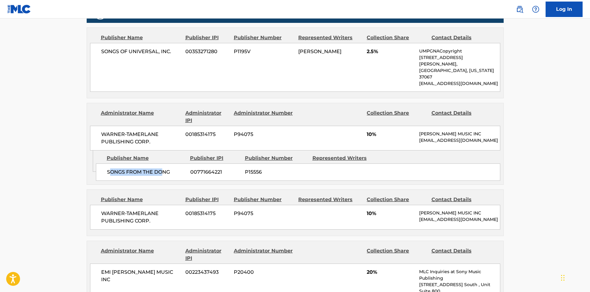
scroll to position [525, 0]
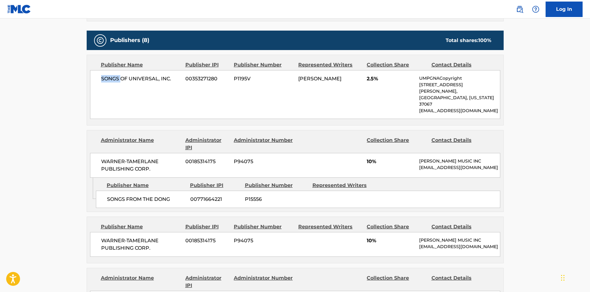
drag, startPoint x: 101, startPoint y: 84, endPoint x: 139, endPoint y: 71, distance: 40.0
click at [132, 77] on div "SONGS OF UNIVERSAL, INC. 00353271280 P1195V [PERSON_NAME] 2.5% UMPGNACopyright …" at bounding box center [295, 94] width 411 height 49
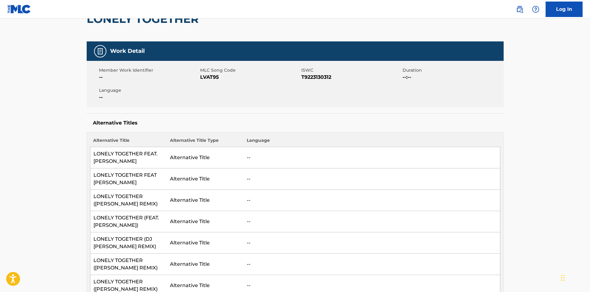
scroll to position [0, 0]
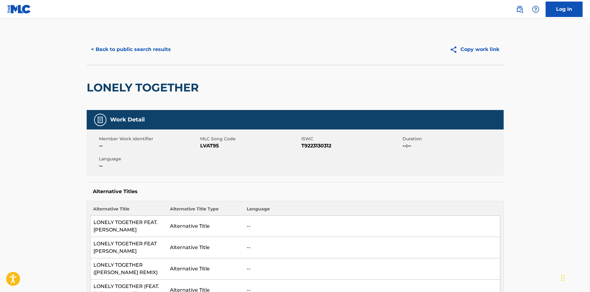
click at [142, 48] on button "< Back to public search results" at bounding box center [131, 49] width 89 height 15
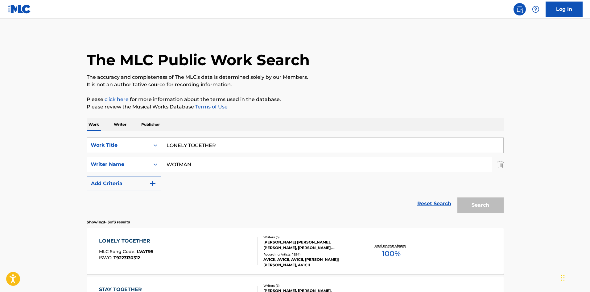
scroll to position [93, 0]
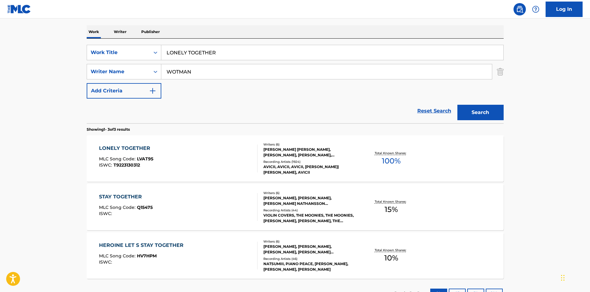
drag, startPoint x: 109, startPoint y: 60, endPoint x: 60, endPoint y: 56, distance: 48.3
click at [73, 59] on main "The MLC Public Work Search The accuracy and completeness of The MLC's data is d…" at bounding box center [295, 118] width 590 height 385
paste input "G ROAD TO HELL"
type input "LONG ROAD TO HELL"
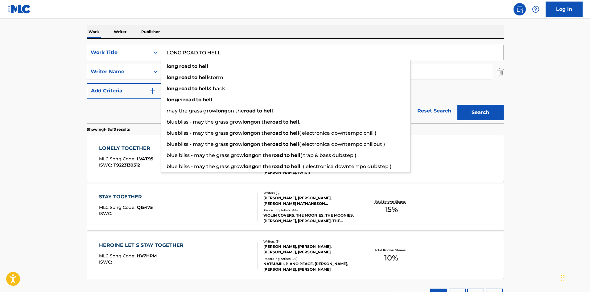
drag, startPoint x: 272, startPoint y: 24, endPoint x: 262, endPoint y: 38, distance: 16.9
click at [271, 23] on div "The MLC Public Work Search The accuracy and completeness of The MLC's data is d…" at bounding box center [295, 124] width 432 height 366
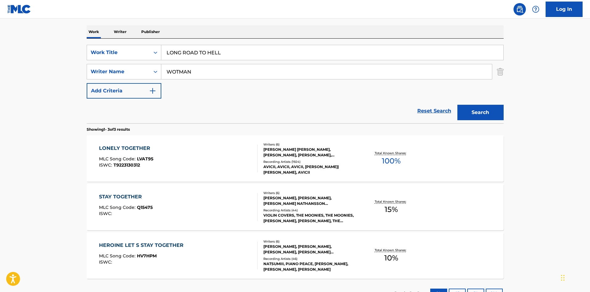
drag, startPoint x: 232, startPoint y: 70, endPoint x: 33, endPoint y: 77, distance: 199.5
click at [84, 77] on div "The MLC Public Work Search The accuracy and completeness of The MLC's data is d…" at bounding box center [295, 124] width 432 height 366
paste input "POURNOURI"
type input "POURNOURI"
click at [480, 111] on button "Search" at bounding box center [481, 112] width 46 height 15
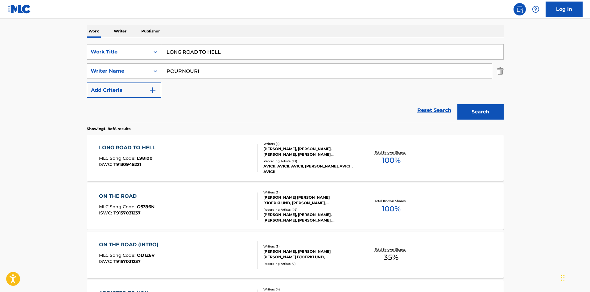
scroll to position [123, 0]
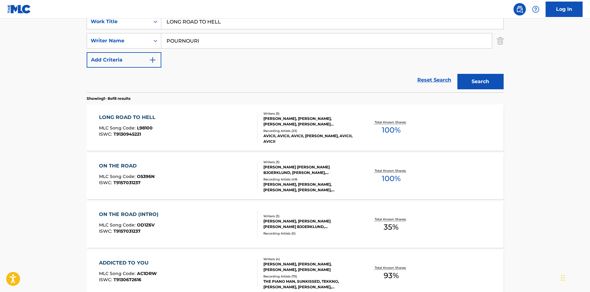
click at [144, 118] on div "LONG ROAD TO HELL" at bounding box center [129, 117] width 60 height 7
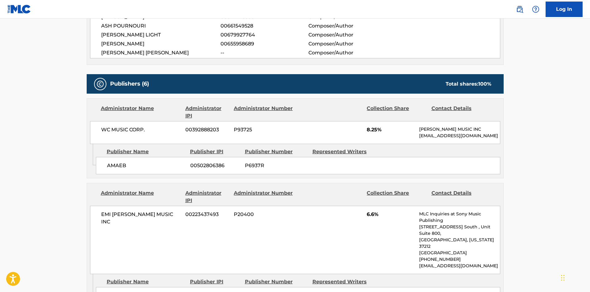
scroll to position [247, 0]
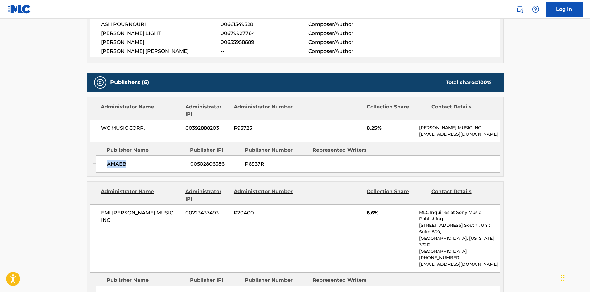
drag, startPoint x: 107, startPoint y: 169, endPoint x: 141, endPoint y: 170, distance: 33.7
click at [141, 168] on span "AMAEB" at bounding box center [146, 163] width 79 height 7
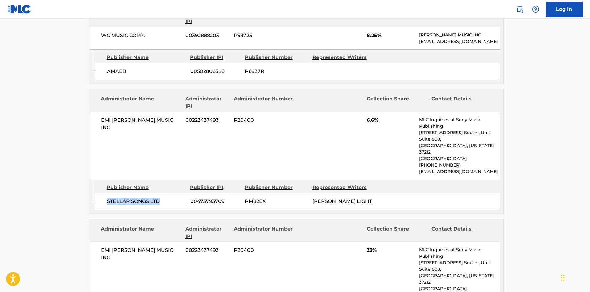
drag, startPoint x: 105, startPoint y: 195, endPoint x: 174, endPoint y: 195, distance: 68.5
click at [174, 195] on div "STELLAR SONGS LTD 00473793709 PM82EX [PERSON_NAME] LIGHT" at bounding box center [298, 201] width 405 height 17
drag, startPoint x: 368, startPoint y: 123, endPoint x: 375, endPoint y: 126, distance: 7.2
click at [375, 124] on span "6.6%" at bounding box center [391, 119] width 48 height 7
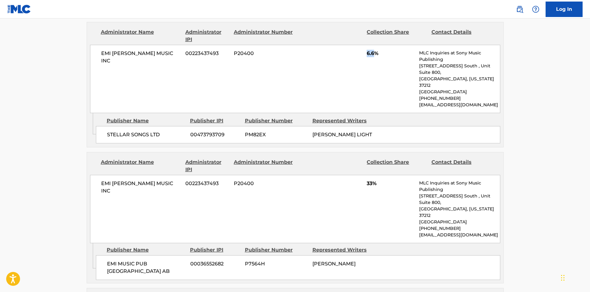
scroll to position [432, 0]
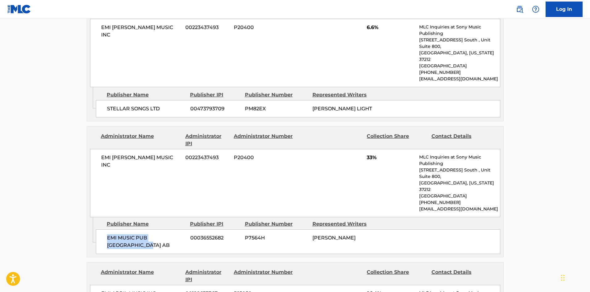
drag, startPoint x: 106, startPoint y: 220, endPoint x: 137, endPoint y: 227, distance: 31.4
click at [137, 229] on div "EMI MUSIC PUB SCANDINAVIA AB 00036552682 P7564H [PERSON_NAME]" at bounding box center [298, 241] width 405 height 25
drag, startPoint x: 366, startPoint y: 156, endPoint x: 373, endPoint y: 153, distance: 6.6
click at [373, 153] on div "EMI [PERSON_NAME] MUSIC INC 00223437493 P20400 33% MLC Inquiries at Sony Music …" at bounding box center [295, 183] width 411 height 68
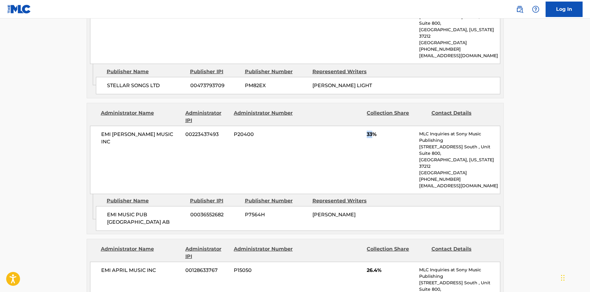
scroll to position [556, 0]
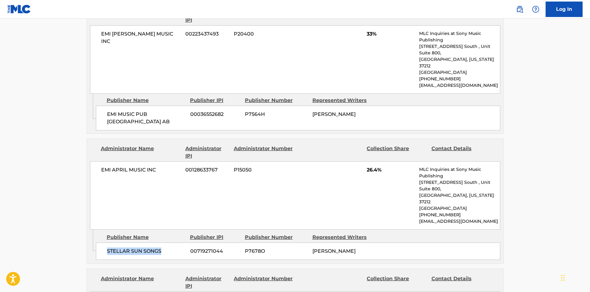
drag, startPoint x: 107, startPoint y: 220, endPoint x: 174, endPoint y: 219, distance: 67.0
click at [174, 247] on span "STELLAR SUN SONGS" at bounding box center [146, 250] width 79 height 7
drag, startPoint x: 366, startPoint y: 149, endPoint x: 379, endPoint y: 150, distance: 12.7
click at [379, 161] on div "EMI APRIL MUSIC INC 00128633767 P15050 26.4% MLC Inquiries at Sony Music Publis…" at bounding box center [295, 195] width 411 height 68
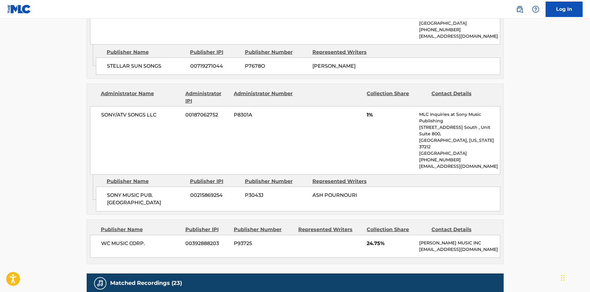
scroll to position [741, 0]
drag, startPoint x: 106, startPoint y: 148, endPoint x: 156, endPoint y: 156, distance: 50.2
click at [156, 186] on div "SONY MUSIC PUB. SCANDINAVIA 00215869254 P3043J ASH POURNOURI" at bounding box center [298, 198] width 405 height 25
drag, startPoint x: 101, startPoint y: 196, endPoint x: 178, endPoint y: 192, distance: 77.0
click at [178, 234] on div "WC MUSIC CORP. 00392888203 P93725 24.75% [PERSON_NAME] MUSIC INC [EMAIL_ADDRESS…" at bounding box center [295, 245] width 411 height 23
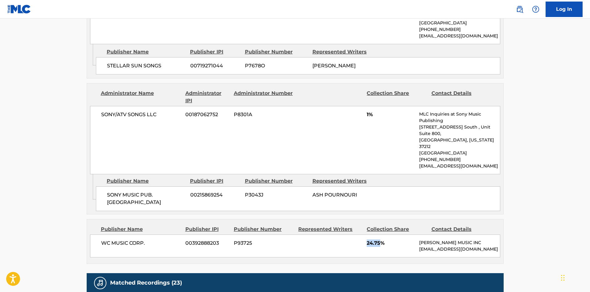
drag, startPoint x: 368, startPoint y: 195, endPoint x: 381, endPoint y: 196, distance: 13.4
click at [381, 239] on span "24.75%" at bounding box center [391, 242] width 48 height 7
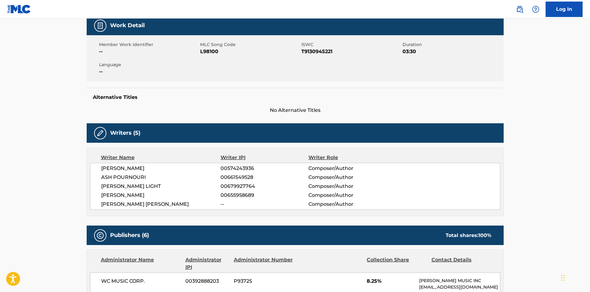
scroll to position [0, 0]
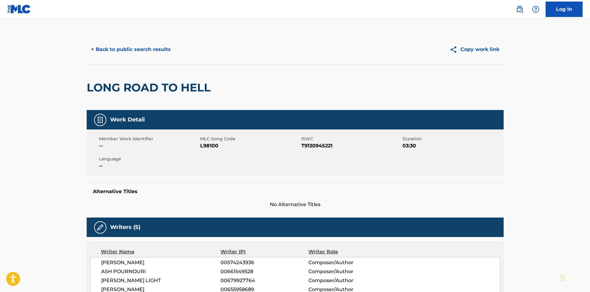
click at [123, 49] on button "< Back to public search results" at bounding box center [131, 49] width 89 height 15
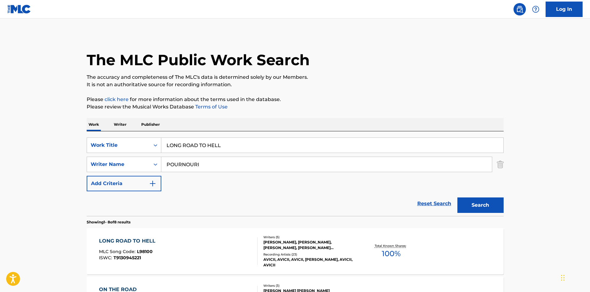
scroll to position [123, 0]
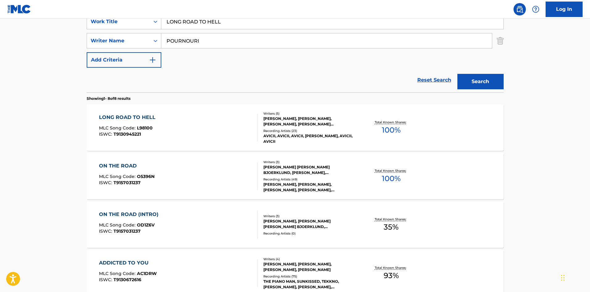
drag, startPoint x: 232, startPoint y: 22, endPoint x: 8, endPoint y: 18, distance: 223.8
click at [9, 18] on div "Log In The MLC Public Work Search The accuracy and completeness of The MLC's da…" at bounding box center [295, 214] width 590 height 675
paste input "NEVER LEAVE ME"
type input "NEVER LEAVE ME"
click at [137, 83] on div "Reset Search Search" at bounding box center [295, 80] width 417 height 25
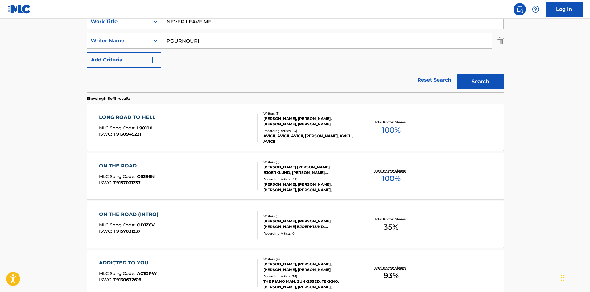
drag, startPoint x: 198, startPoint y: 44, endPoint x: 6, endPoint y: 33, distance: 192.6
click at [38, 42] on main "The MLC Public Work Search The accuracy and completeness of The MLC's data is d…" at bounding box center [295, 208] width 590 height 627
paste input "FOGELMARK"
type input "FOGELMARK"
click at [473, 80] on button "Search" at bounding box center [481, 81] width 46 height 15
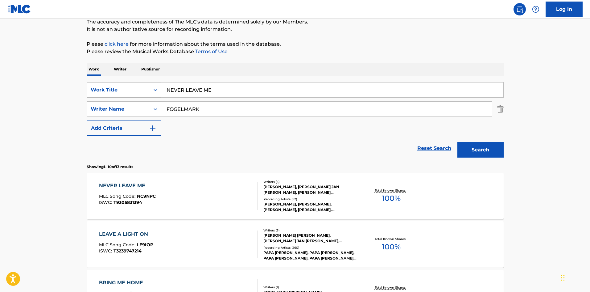
scroll to position [62, 0]
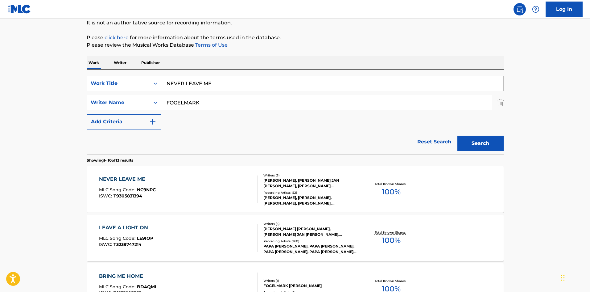
click at [118, 180] on div "NEVER LEAVE ME" at bounding box center [127, 178] width 57 height 7
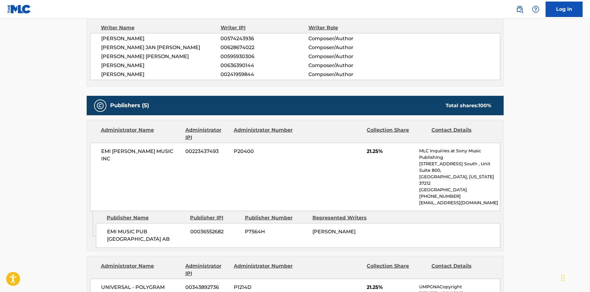
scroll to position [278, 0]
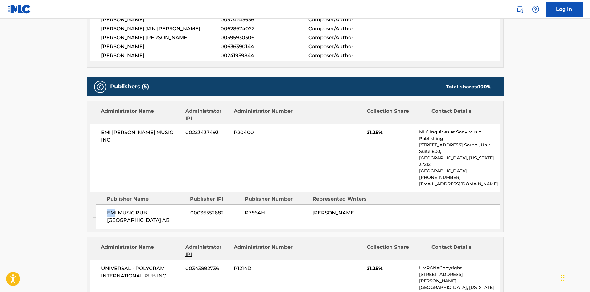
drag, startPoint x: 107, startPoint y: 198, endPoint x: 113, endPoint y: 200, distance: 6.5
click at [113, 209] on span "EMI MUSIC PUB [GEOGRAPHIC_DATA] AB" at bounding box center [146, 216] width 79 height 15
drag, startPoint x: 367, startPoint y: 132, endPoint x: 381, endPoint y: 131, distance: 13.7
click at [381, 131] on span "21.25%" at bounding box center [391, 132] width 48 height 7
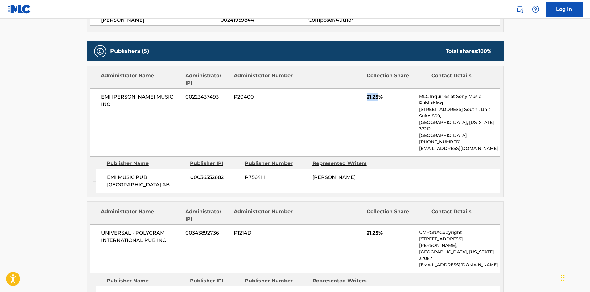
scroll to position [401, 0]
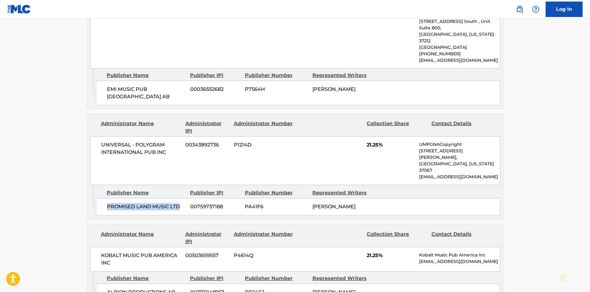
drag, startPoint x: 108, startPoint y: 181, endPoint x: 180, endPoint y: 176, distance: 71.8
click at [180, 203] on span "PROMISED LAND MUSIC LTD" at bounding box center [146, 206] width 79 height 7
drag, startPoint x: 366, startPoint y: 134, endPoint x: 379, endPoint y: 131, distance: 13.6
click at [379, 136] on div "UNIVERSAL - POLYGRAM INTERNATIONAL PUB INC 00343892736 P1214D 21.25% UMPGNACopy…" at bounding box center [295, 160] width 411 height 49
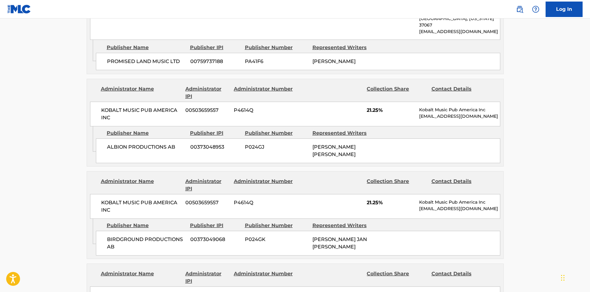
scroll to position [556, 0]
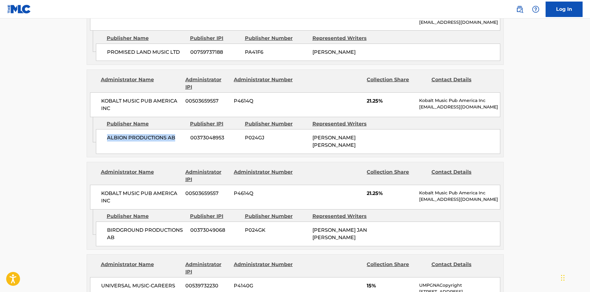
drag, startPoint x: 108, startPoint y: 118, endPoint x: 178, endPoint y: 116, distance: 69.8
click at [178, 134] on span "ALBION PRODUCTIONS AB" at bounding box center [146, 137] width 79 height 7
drag, startPoint x: 107, startPoint y: 207, endPoint x: 144, endPoint y: 219, distance: 37.8
click at [144, 226] on span "BIRDGROUND PRODUCTIONS AB" at bounding box center [146, 233] width 79 height 15
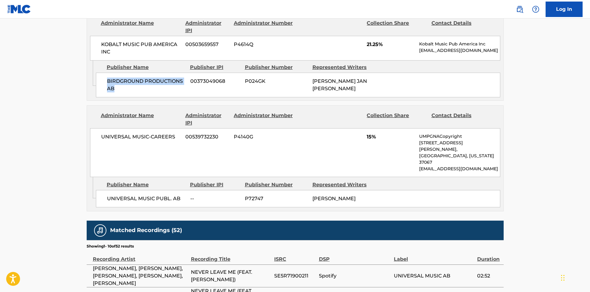
scroll to position [710, 0]
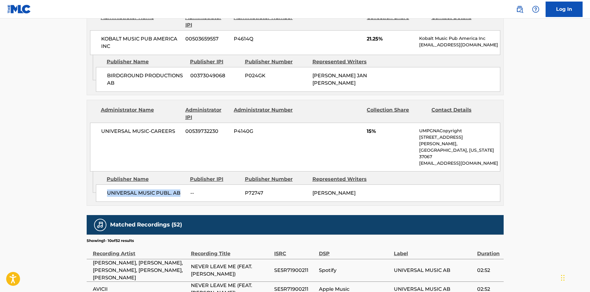
drag, startPoint x: 115, startPoint y: 160, endPoint x: 186, endPoint y: 162, distance: 71.9
click at [186, 184] on div "UNIVERSAL MUSIC PUBL. AB -- P72747 [PERSON_NAME]" at bounding box center [298, 192] width 405 height 17
drag, startPoint x: 365, startPoint y: 113, endPoint x: 372, endPoint y: 110, distance: 7.7
click at [372, 123] on div "UNIVERSAL MUSIC-CAREERS 00539732230 P4140G 15% UMPGNACopyright [STREET_ADDRESS]…" at bounding box center [295, 147] width 411 height 49
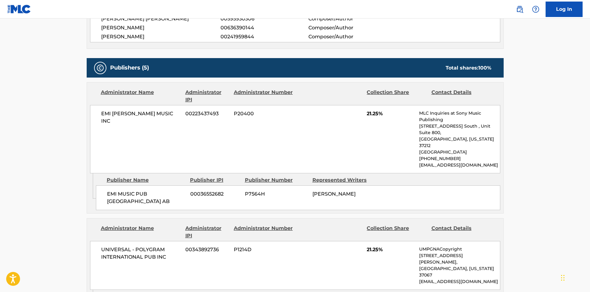
scroll to position [309, 0]
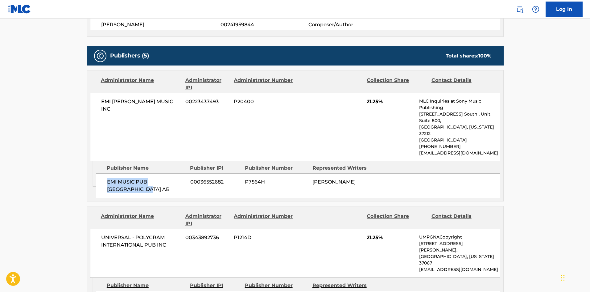
drag, startPoint x: 109, startPoint y: 169, endPoint x: 139, endPoint y: 188, distance: 36.1
click at [139, 187] on div "Admin Original Publisher Connecting Line Publisher Name Publisher IPI Publisher…" at bounding box center [295, 181] width 417 height 40
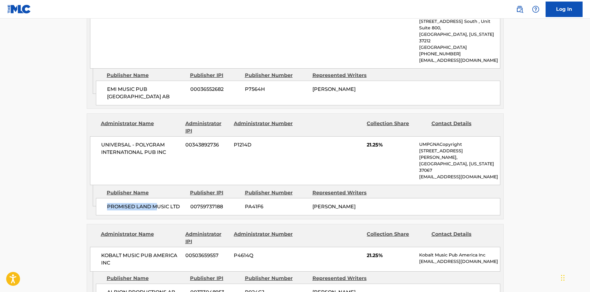
drag, startPoint x: 106, startPoint y: 179, endPoint x: 158, endPoint y: 181, distance: 51.3
click at [158, 198] on div "PROMISED LAND MUSIC LTD 00759737188 PA41F6 [PERSON_NAME]" at bounding box center [298, 206] width 405 height 17
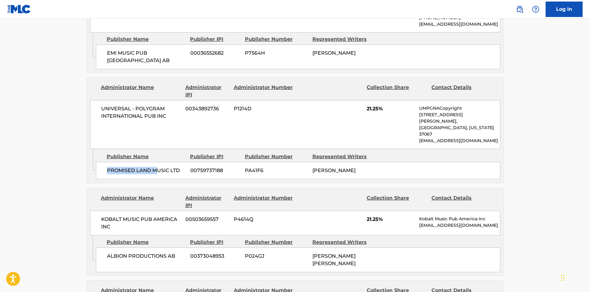
scroll to position [525, 0]
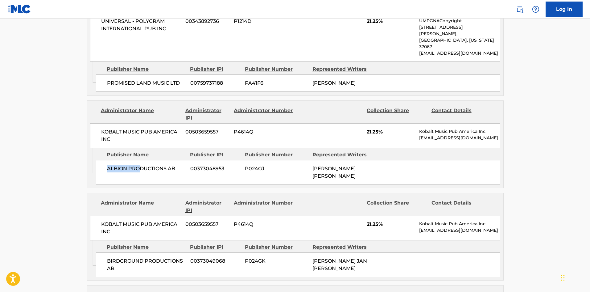
drag, startPoint x: 104, startPoint y: 146, endPoint x: 144, endPoint y: 152, distance: 39.8
click at [140, 160] on div "ALBION PRODUCTIONS AB 00373048953 P024GJ [PERSON_NAME] [PERSON_NAME]" at bounding box center [298, 172] width 405 height 25
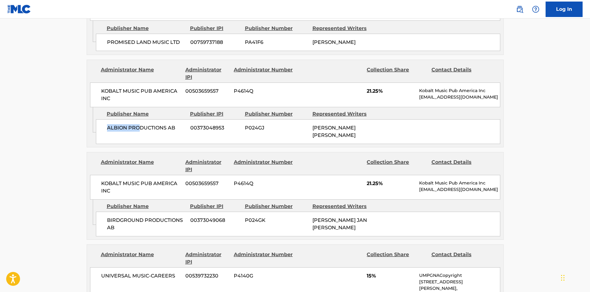
scroll to position [617, 0]
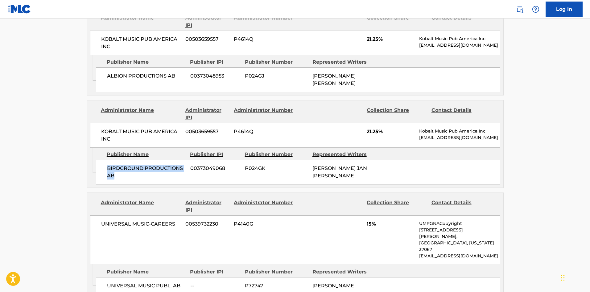
drag, startPoint x: 106, startPoint y: 144, endPoint x: 131, endPoint y: 157, distance: 27.3
click at [131, 160] on div "BIRDGROUND PRODUCTIONS AB 00373049068 P024GK [PERSON_NAME] JAN [PERSON_NAME]" at bounding box center [298, 172] width 405 height 25
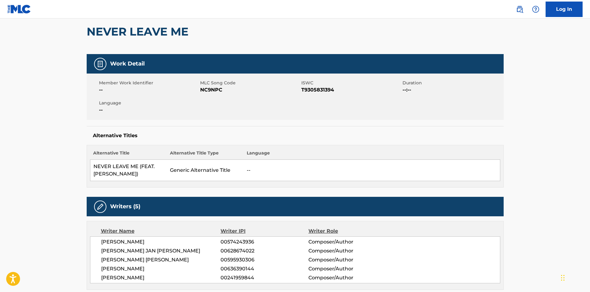
scroll to position [0, 0]
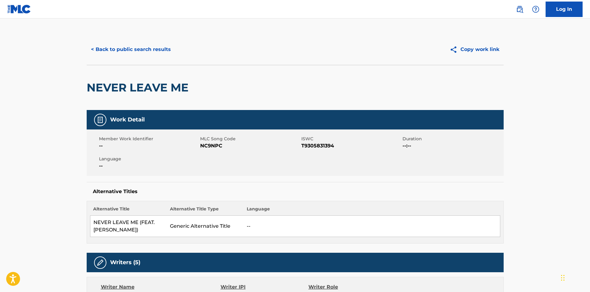
click at [146, 55] on button "< Back to public search results" at bounding box center [131, 49] width 89 height 15
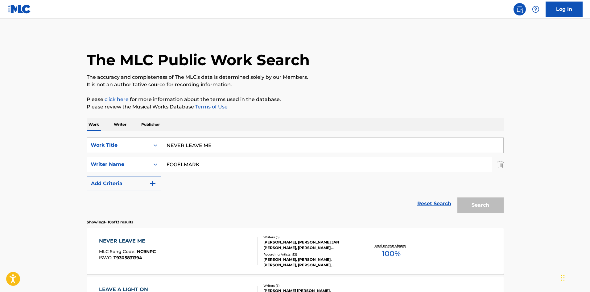
scroll to position [62, 0]
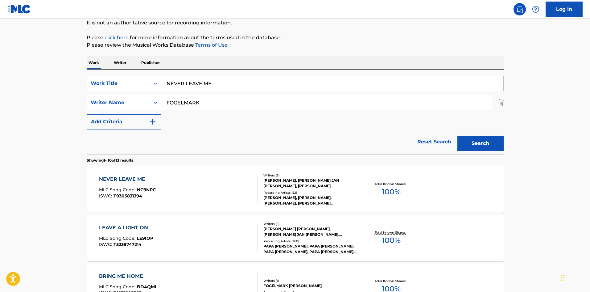
drag, startPoint x: 217, startPoint y: 79, endPoint x: 68, endPoint y: 78, distance: 148.5
click at [87, 84] on div "SearchWithCriteria2b258ff5-5639-4a74-a014-af89b9835058 Work Title NEVER LEAVE ME" at bounding box center [295, 83] width 417 height 15
paste input "Pure Grinding"
type input "Pure Grinding"
click at [219, 125] on div "SearchWithCriteria2b258ff5-5639-4a74-a014-af89b9835058 Work Title Pure Grinding…" at bounding box center [295, 103] width 417 height 54
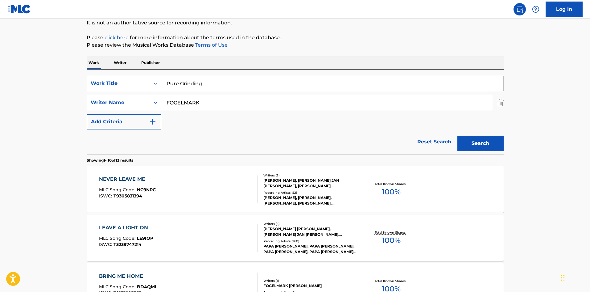
drag, startPoint x: 219, startPoint y: 103, endPoint x: 15, endPoint y: 111, distance: 203.2
click at [465, 133] on div "Search" at bounding box center [479, 141] width 49 height 25
click at [469, 136] on div "Search" at bounding box center [479, 141] width 49 height 25
click at [469, 136] on button "Search" at bounding box center [481, 143] width 46 height 15
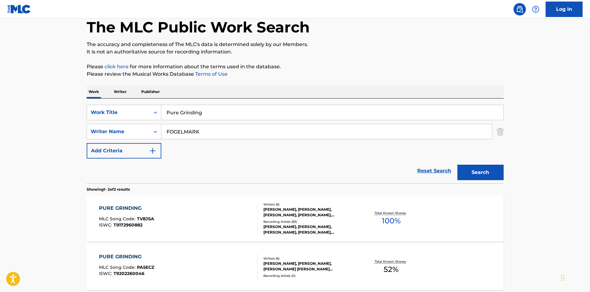
scroll to position [93, 0]
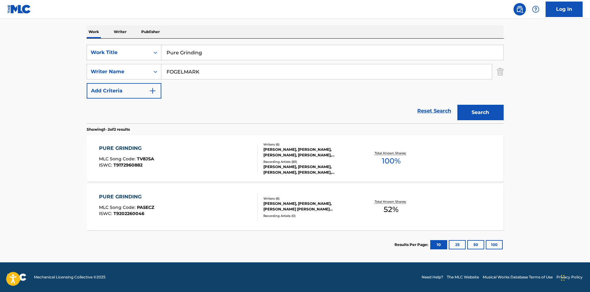
click at [125, 148] on div "PURE GRINDING" at bounding box center [126, 147] width 55 height 7
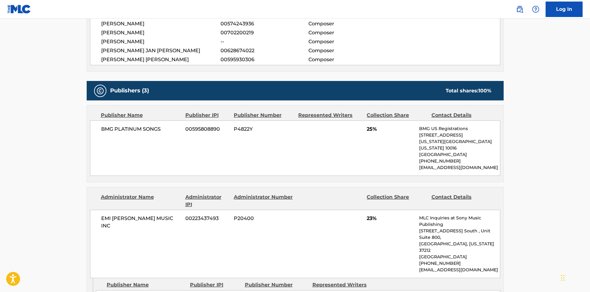
scroll to position [278, 0]
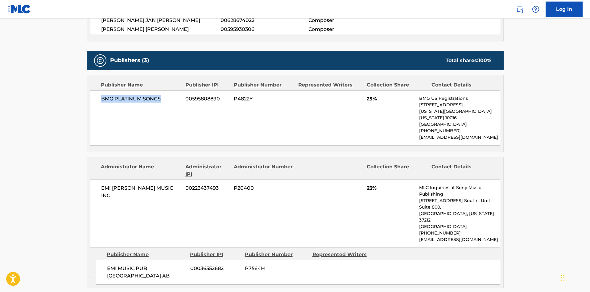
drag, startPoint x: 99, startPoint y: 96, endPoint x: 169, endPoint y: 95, distance: 70.1
click at [169, 95] on div "BMG PLATINUM SONGS 00595808890 P4822Y 25% BMG US Registrations [STREET_ADDRESS]…" at bounding box center [295, 117] width 411 height 55
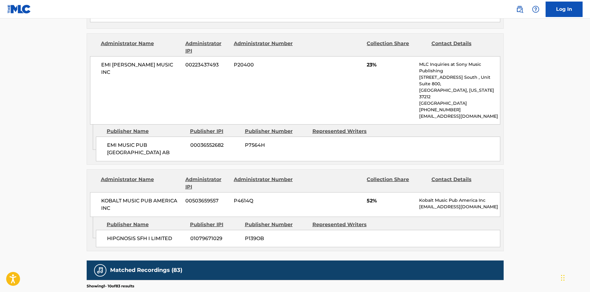
scroll to position [401, 0]
drag, startPoint x: 107, startPoint y: 120, endPoint x: 137, endPoint y: 133, distance: 33.3
click at [137, 136] on div "EMI MUSIC PUB SCANDINAVIA AB 00036552682 P7564H" at bounding box center [298, 148] width 405 height 25
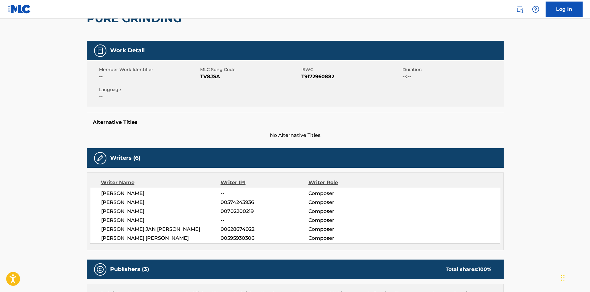
scroll to position [62, 0]
